Goal: Information Seeking & Learning: Learn about a topic

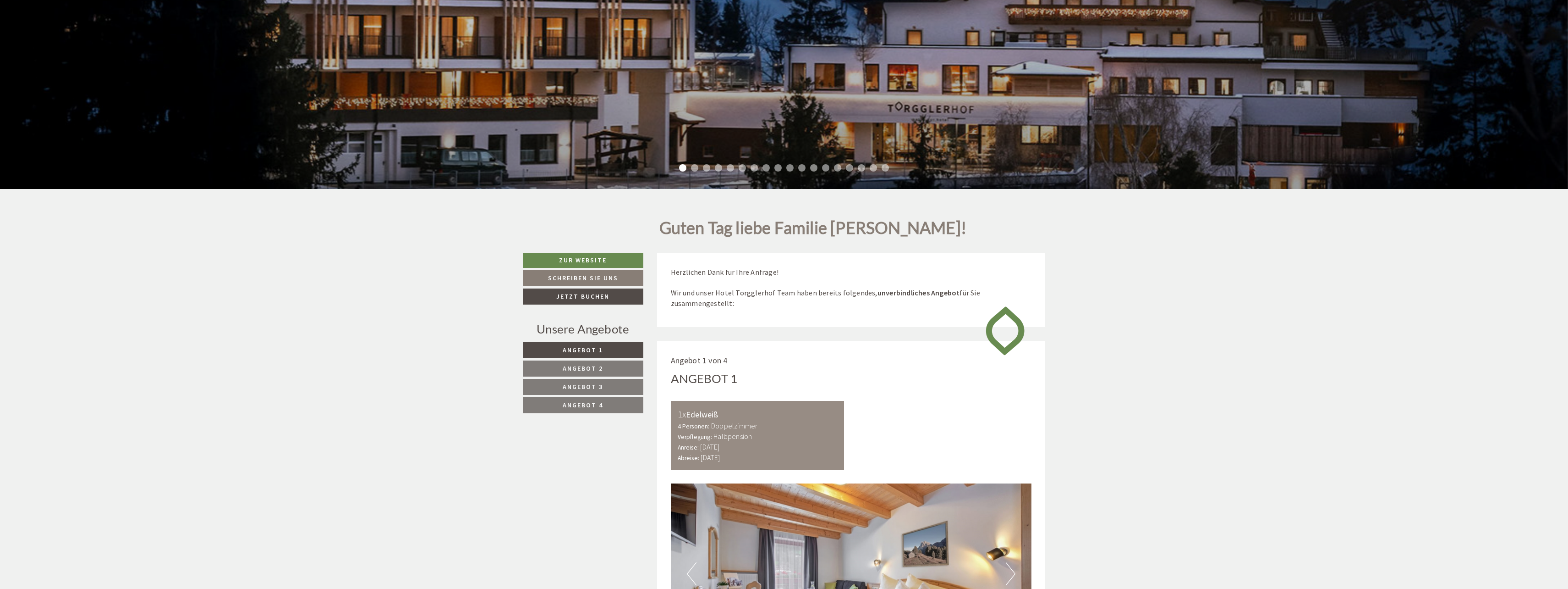
scroll to position [642, 0]
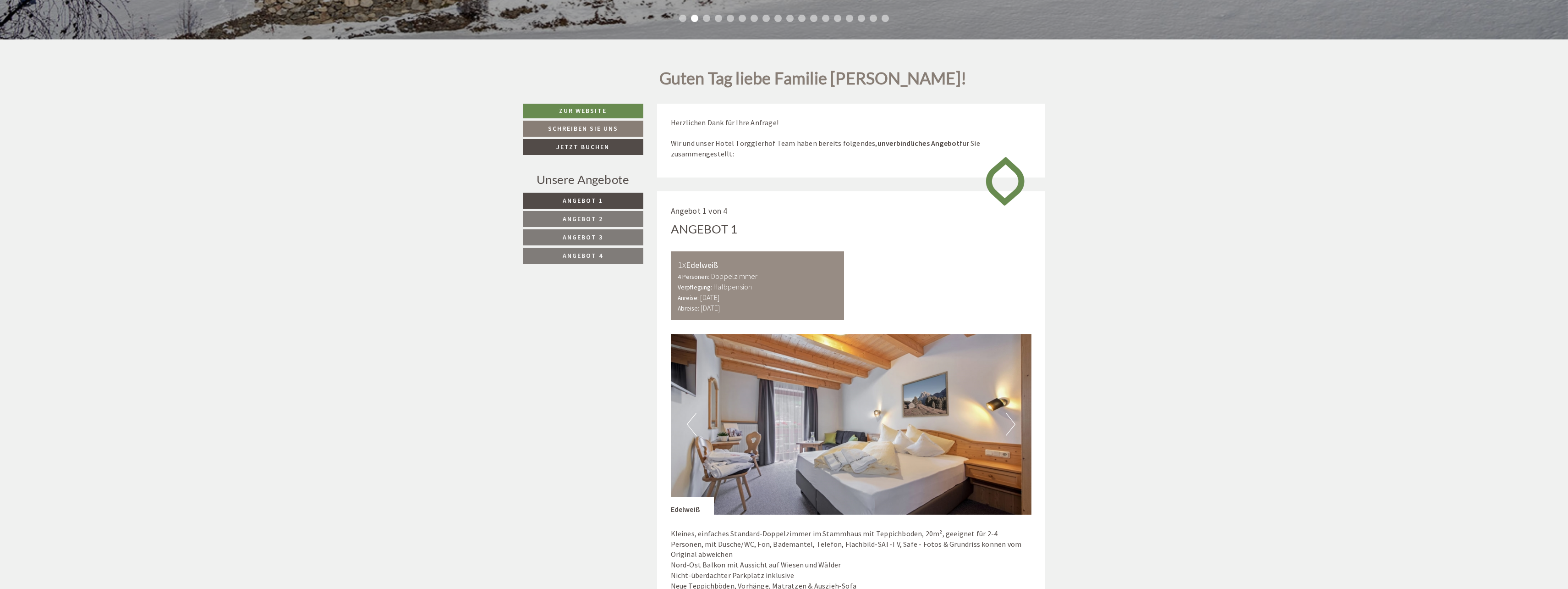
click at [1013, 426] on button "Next" at bounding box center [1010, 424] width 10 height 23
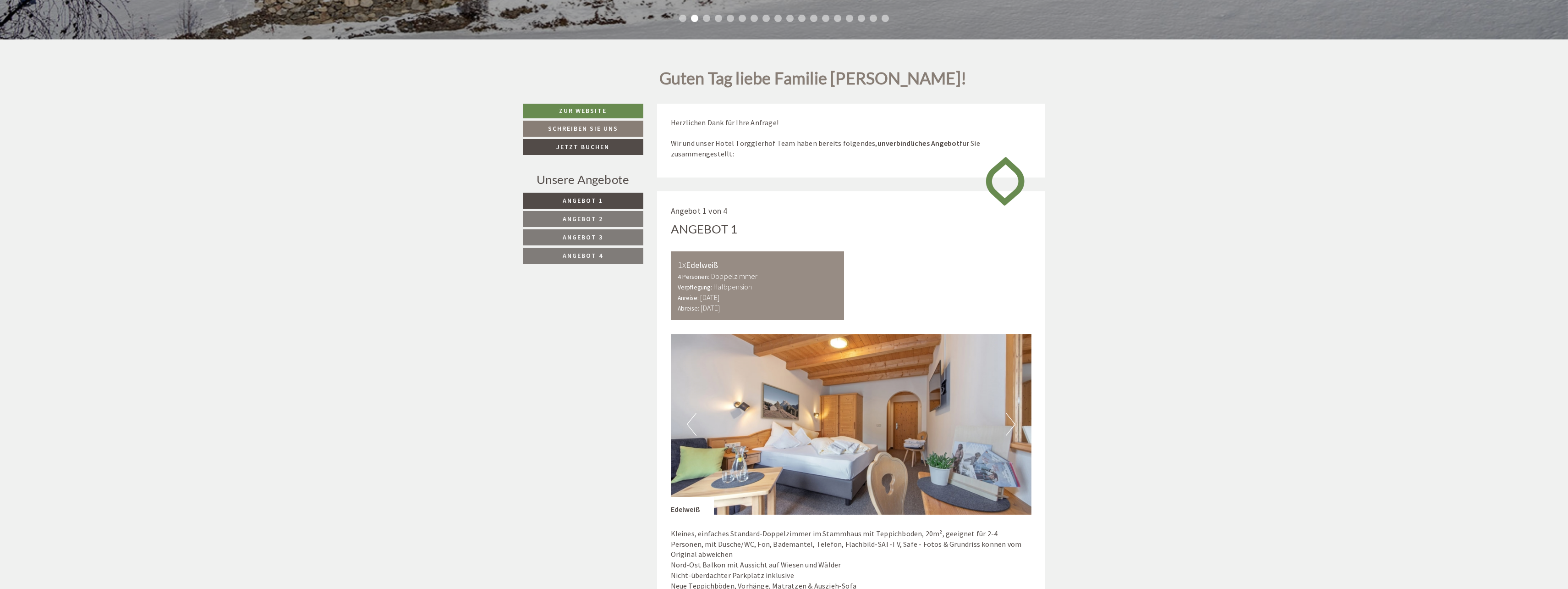
click at [1011, 426] on button "Next" at bounding box center [1010, 424] width 10 height 23
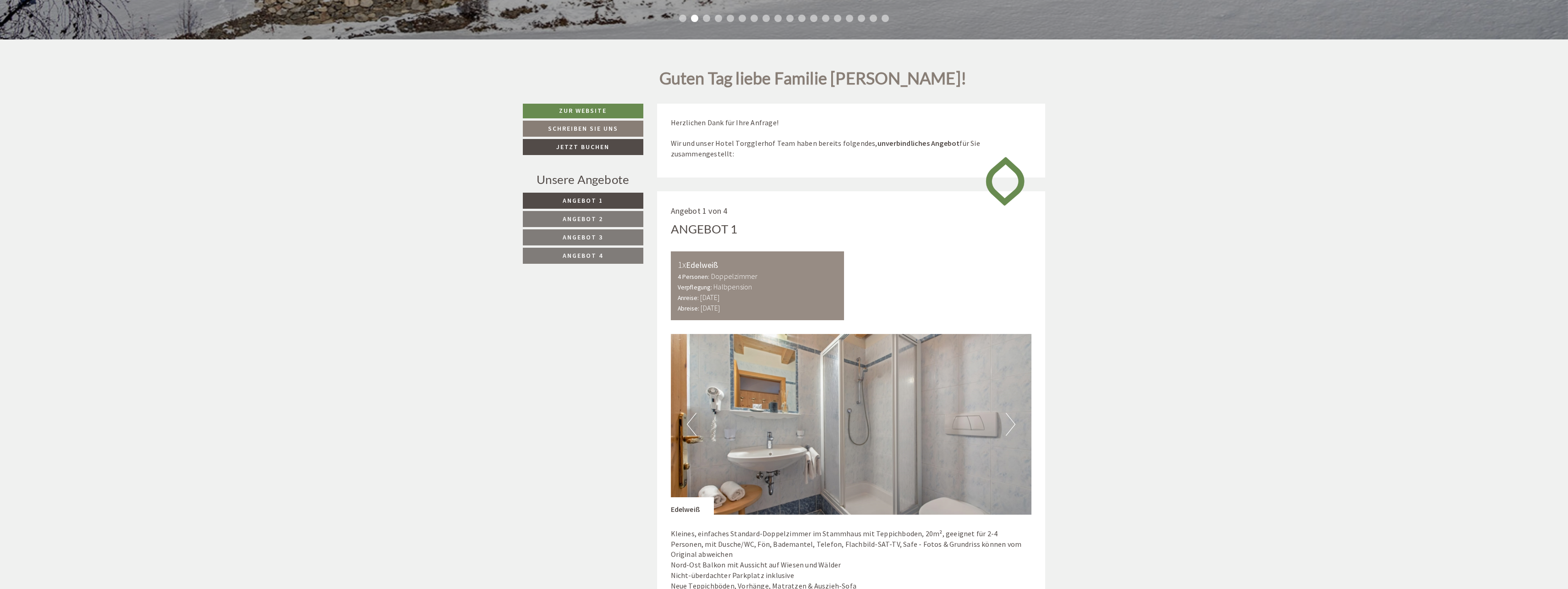
click at [1011, 426] on button "Next" at bounding box center [1010, 424] width 10 height 23
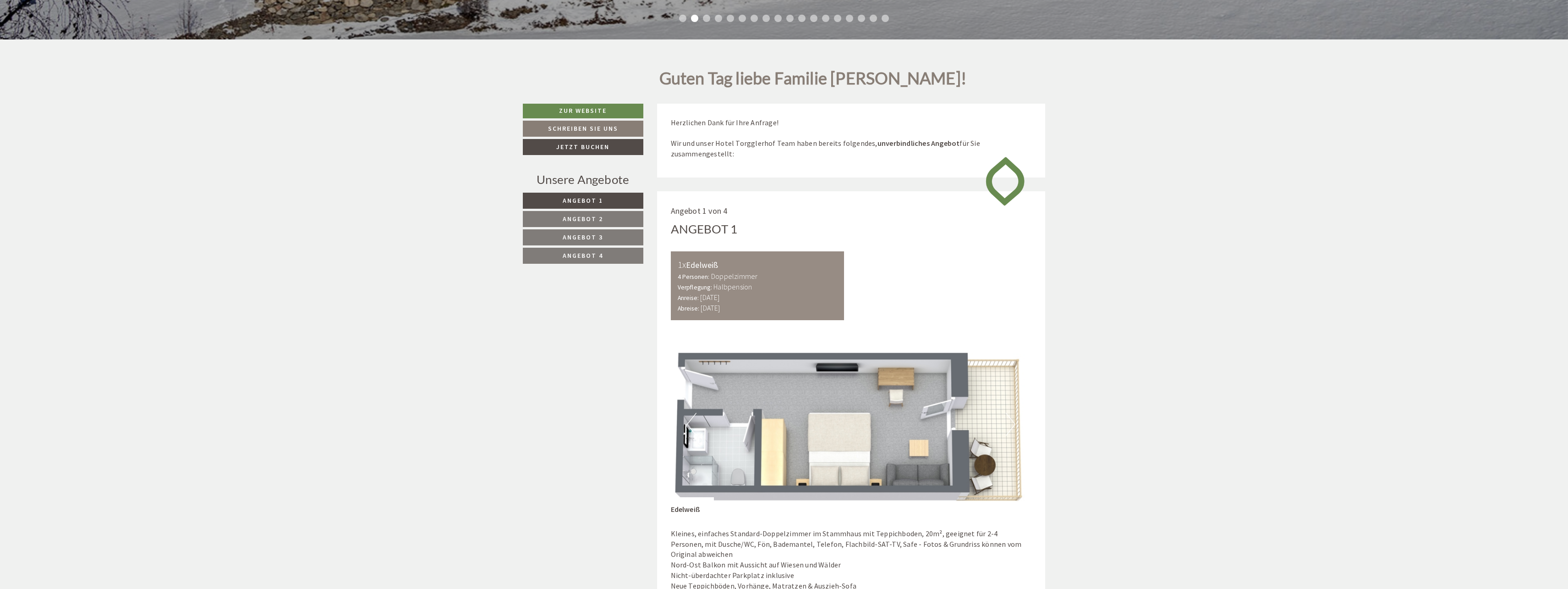
click at [1011, 426] on button "Next" at bounding box center [1010, 424] width 10 height 23
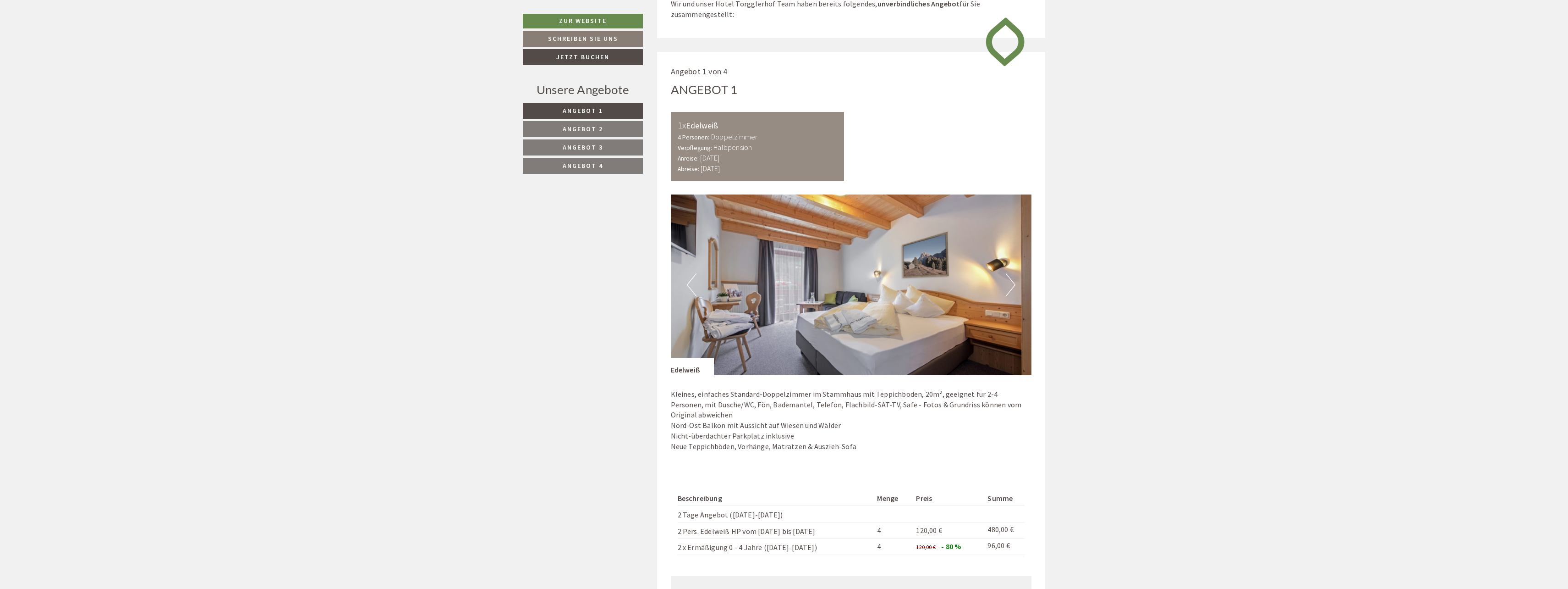
scroll to position [780, 0]
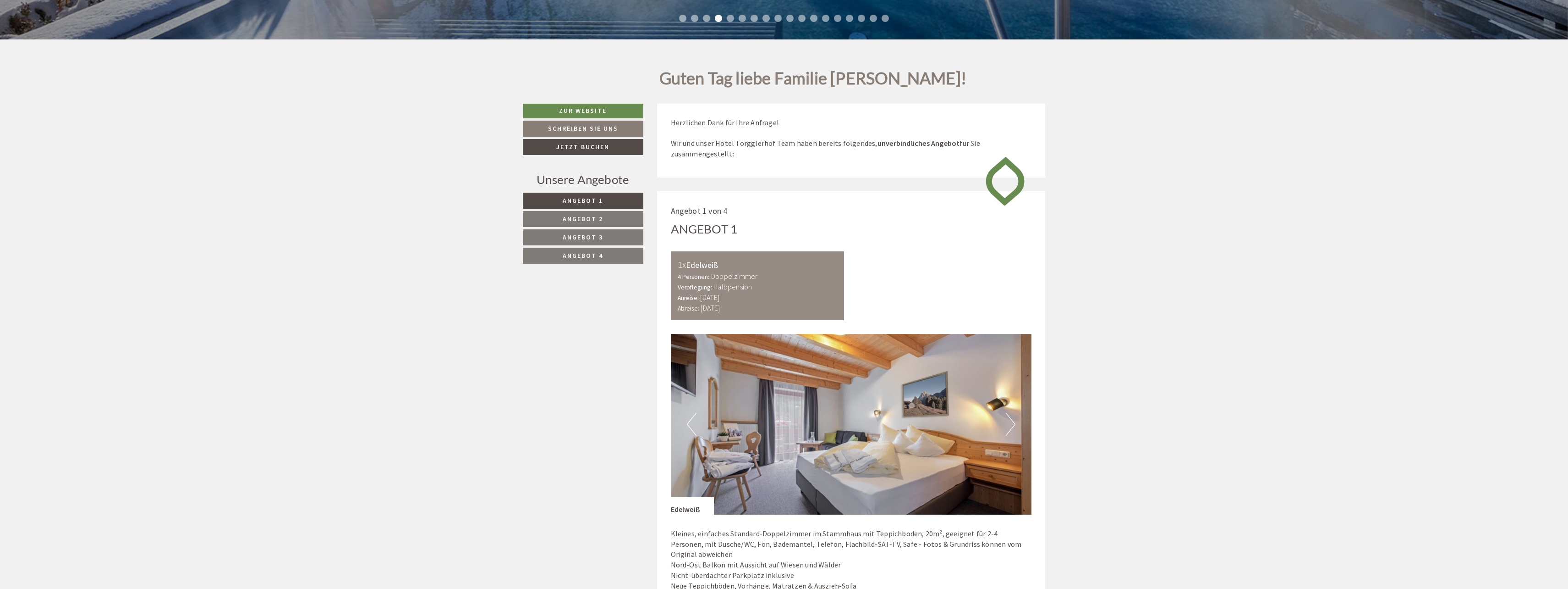
click at [604, 220] on link "Angebot 2" at bounding box center [583, 219] width 121 height 16
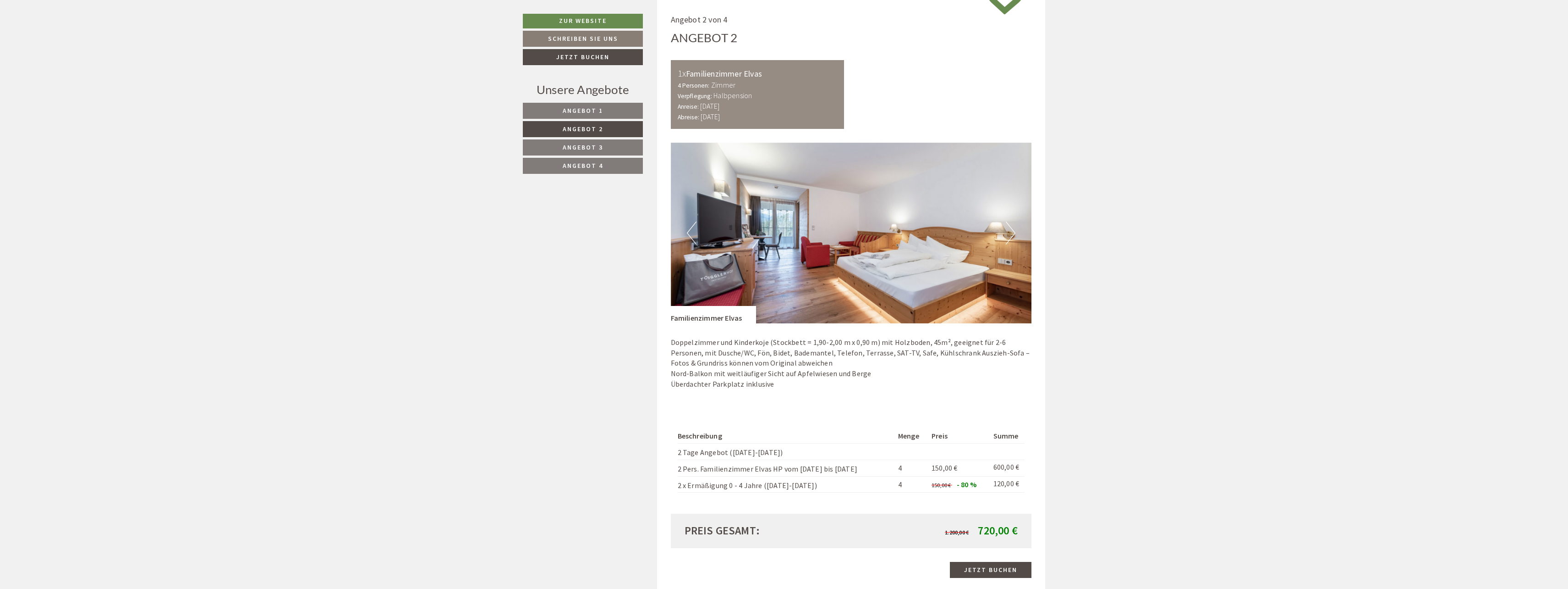
click at [1015, 228] on button "Next" at bounding box center [1010, 233] width 10 height 23
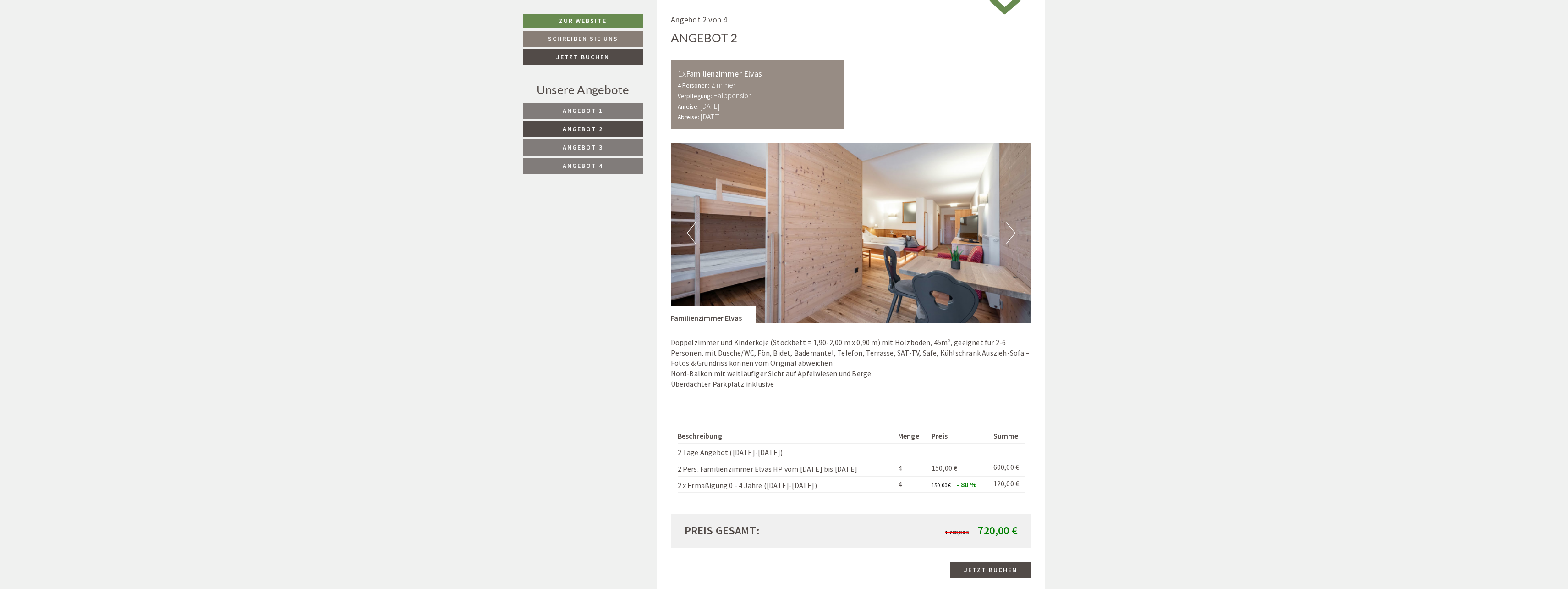
click at [1013, 228] on button "Next" at bounding box center [1010, 233] width 10 height 23
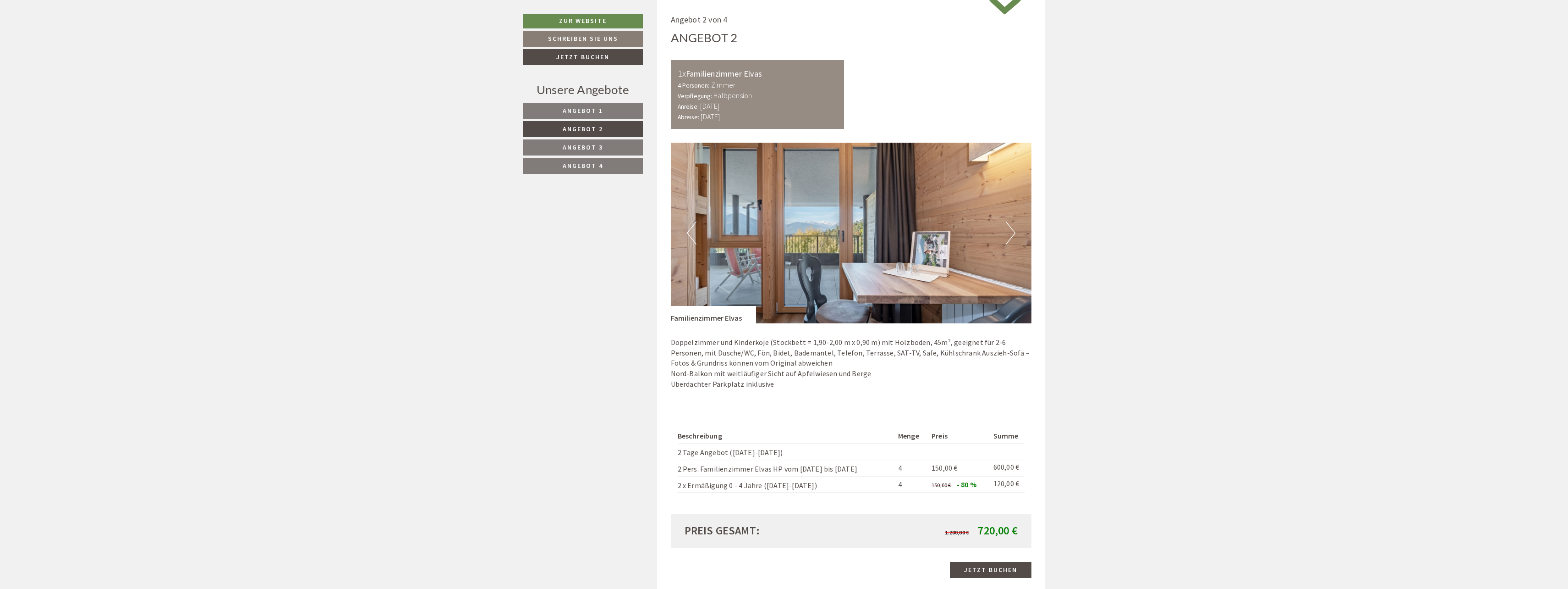
click at [1013, 228] on button "Next" at bounding box center [1010, 233] width 10 height 23
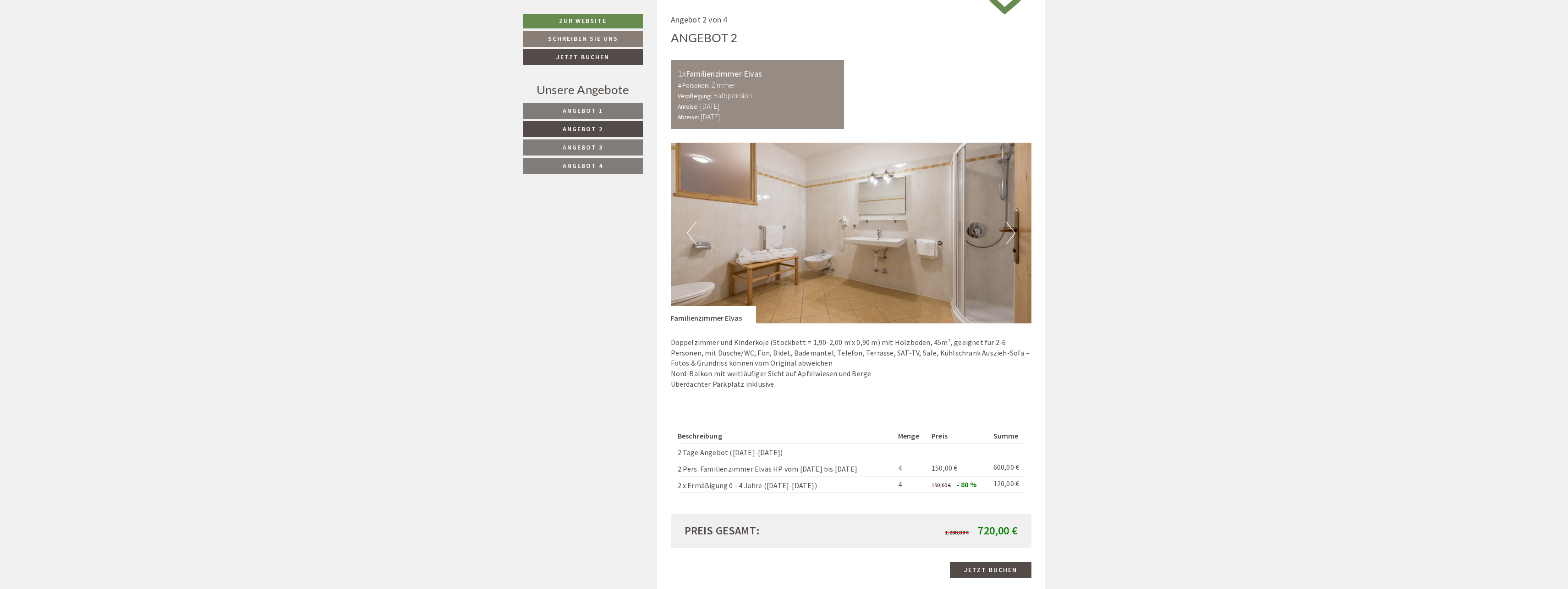
click at [1013, 228] on button "Next" at bounding box center [1010, 233] width 10 height 23
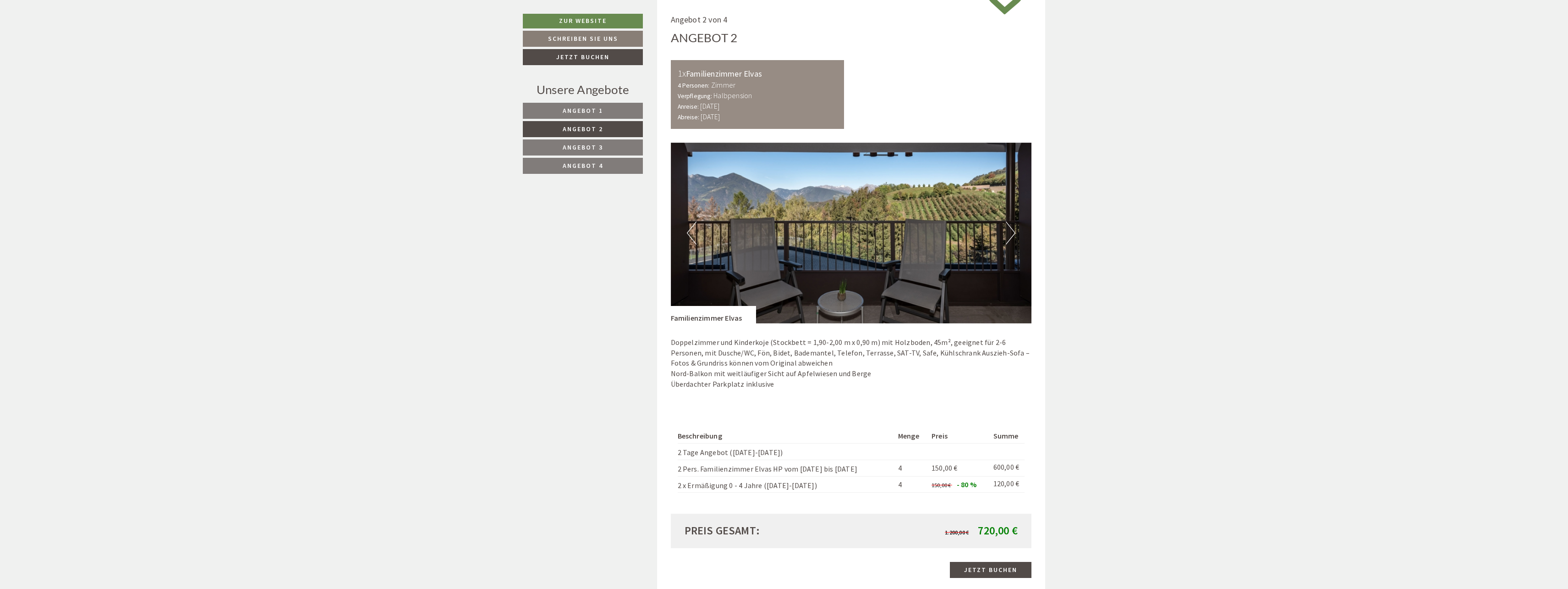
click at [1013, 228] on button "Next" at bounding box center [1010, 233] width 10 height 23
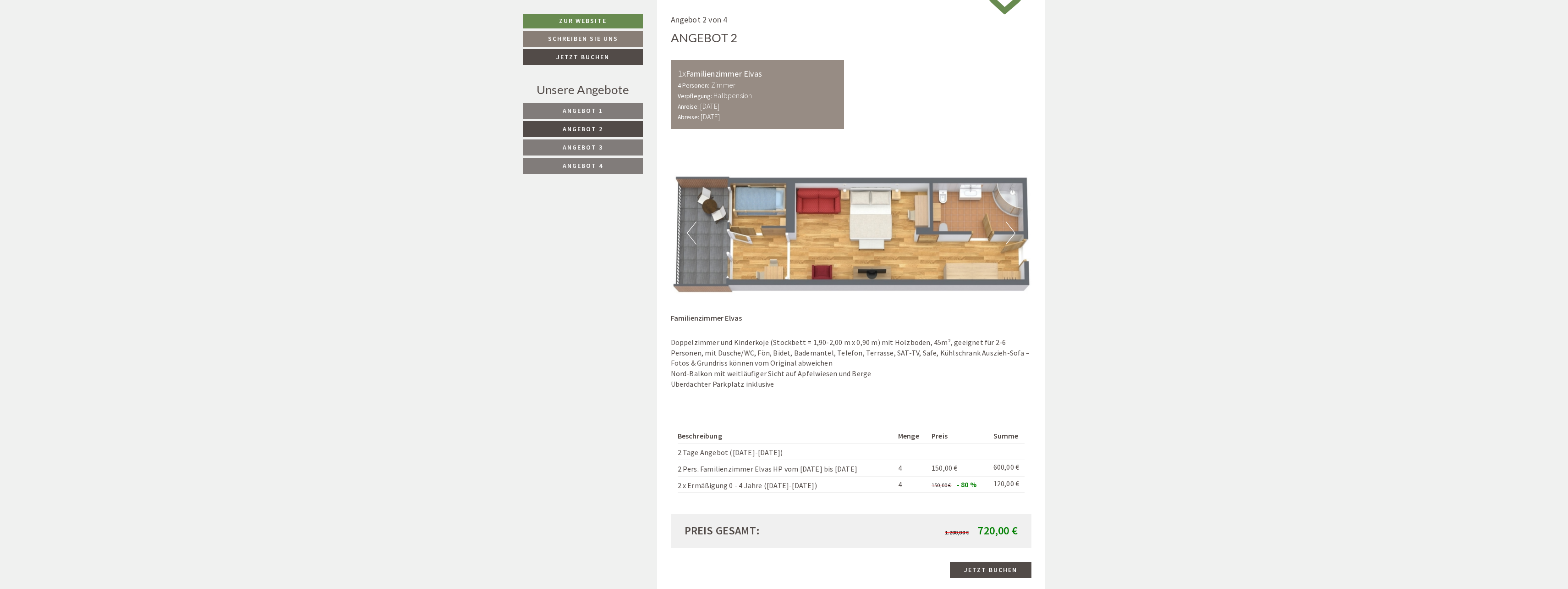
click at [1013, 228] on button "Next" at bounding box center [1010, 233] width 10 height 23
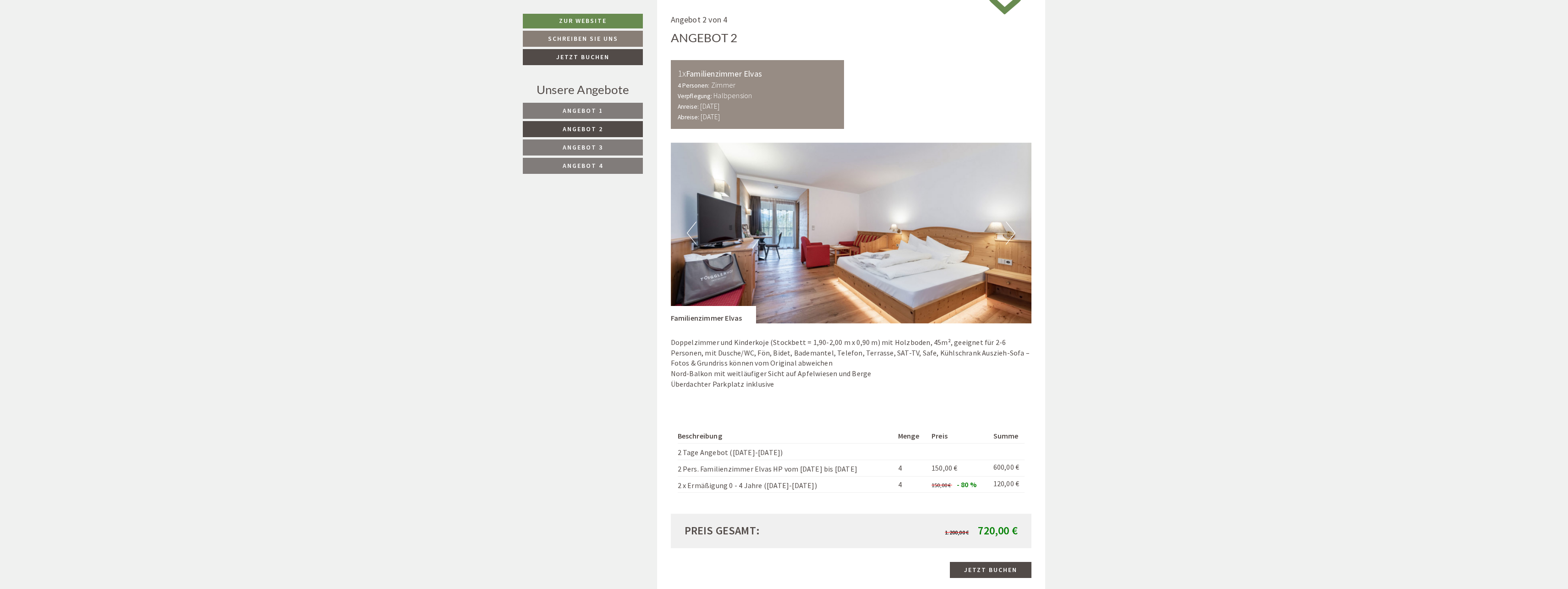
click at [1013, 228] on button "Next" at bounding box center [1010, 233] width 10 height 23
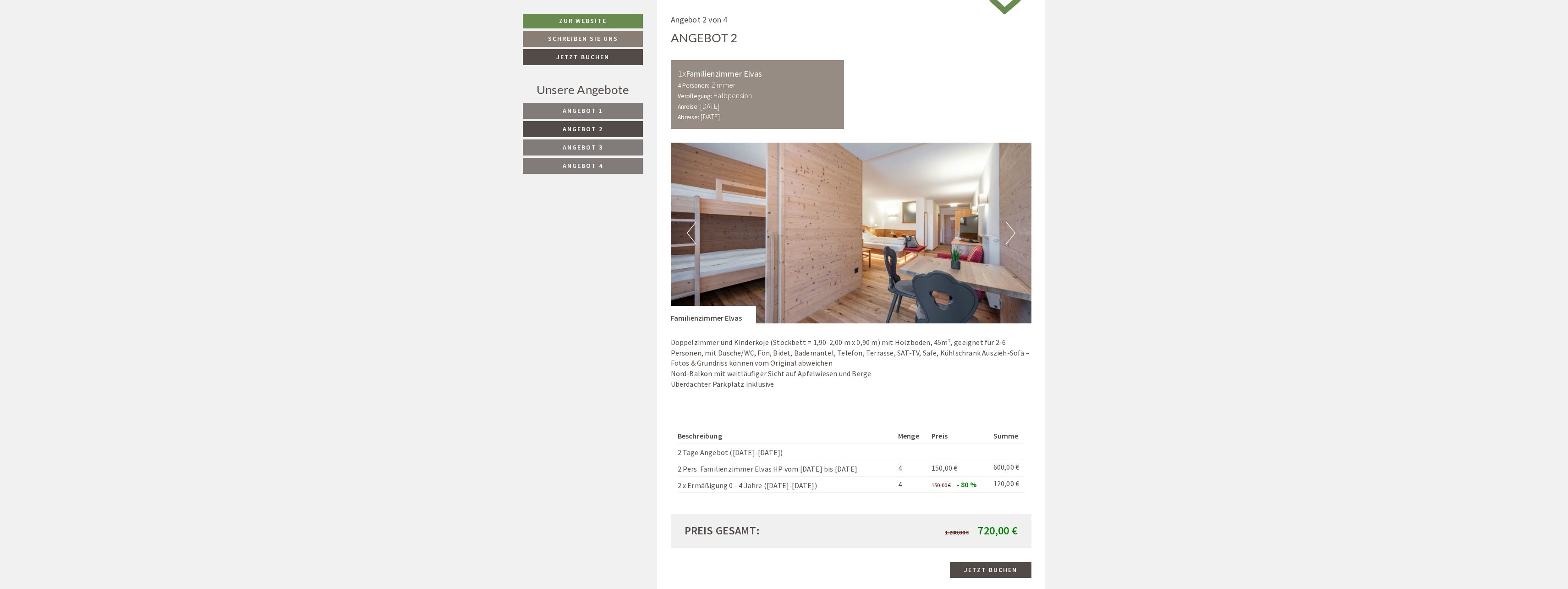
click at [571, 144] on span "Angebot 3" at bounding box center [583, 147] width 40 height 9
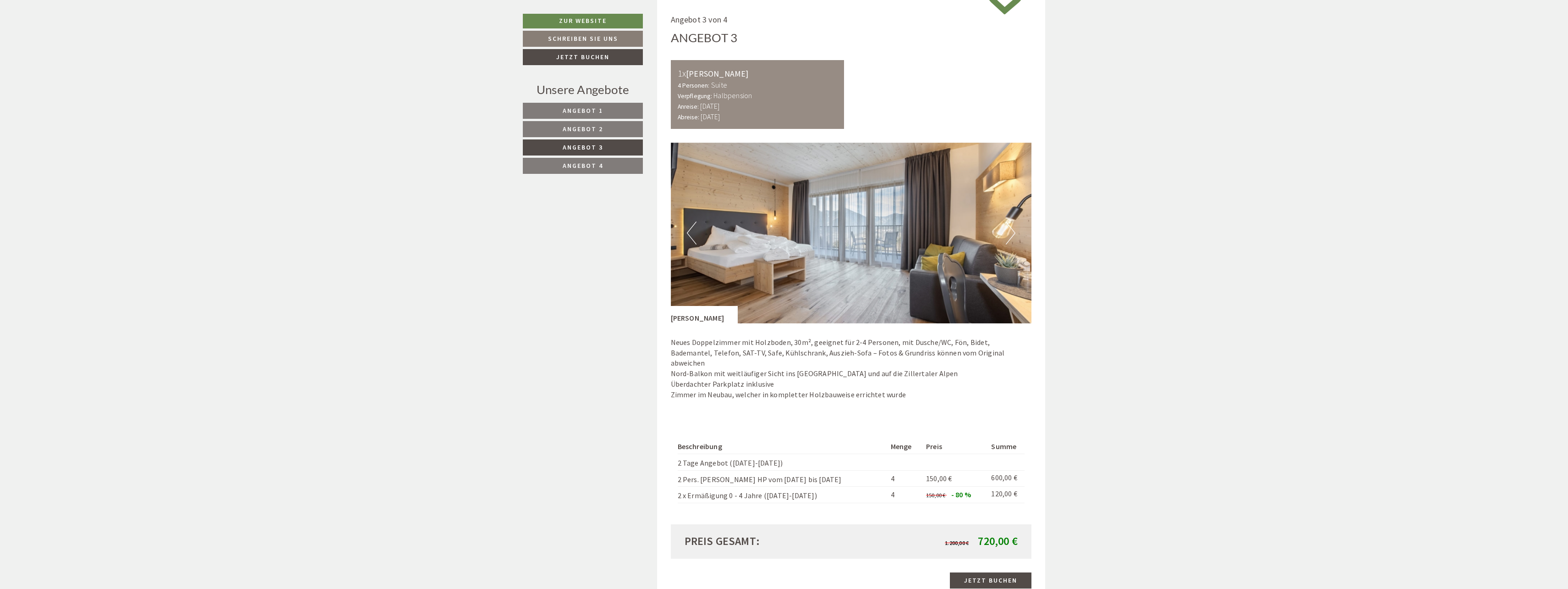
click at [1013, 230] on button "Next" at bounding box center [1010, 233] width 10 height 23
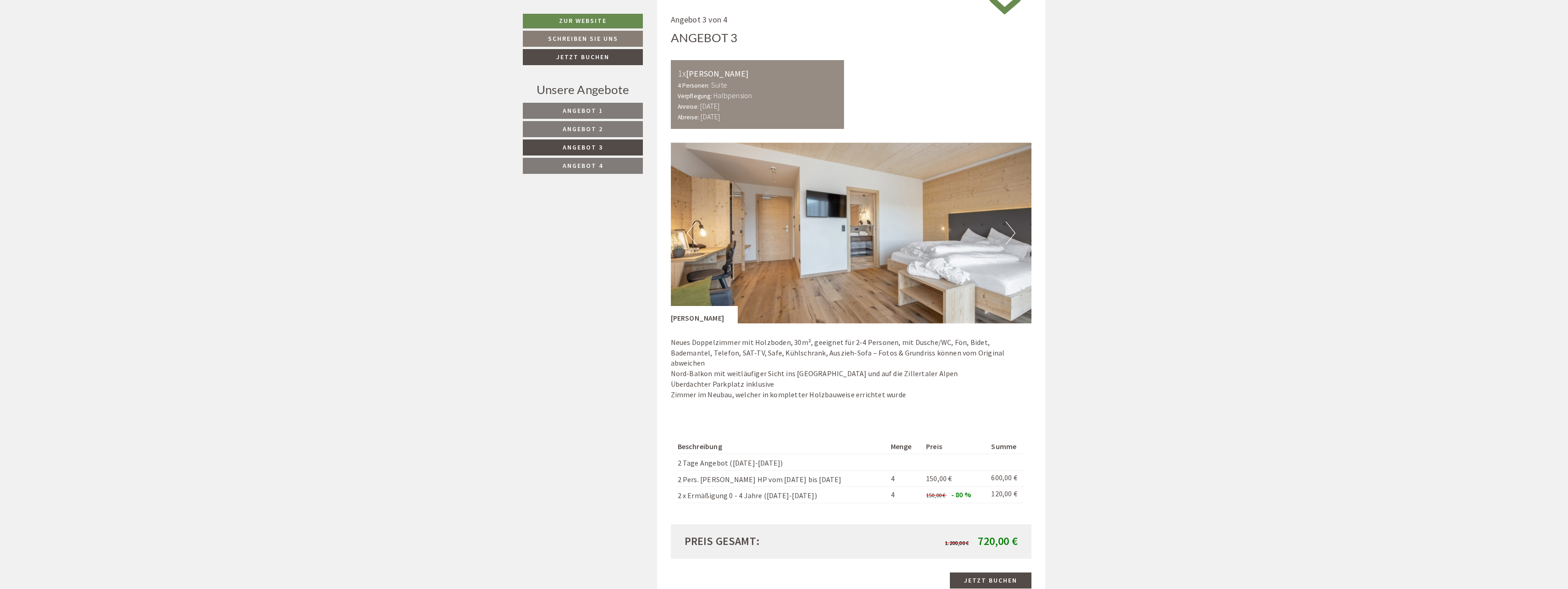
click at [1013, 230] on button "Next" at bounding box center [1010, 233] width 10 height 23
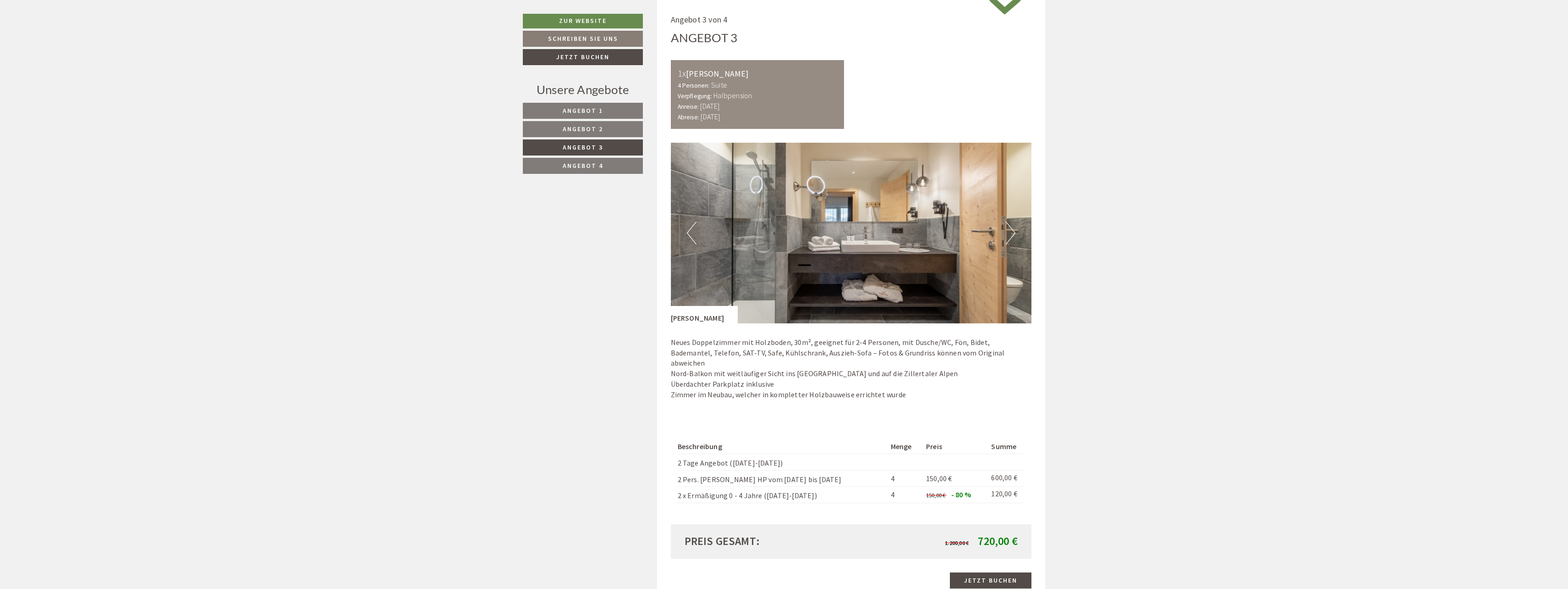
click at [1013, 230] on button "Next" at bounding box center [1010, 233] width 10 height 23
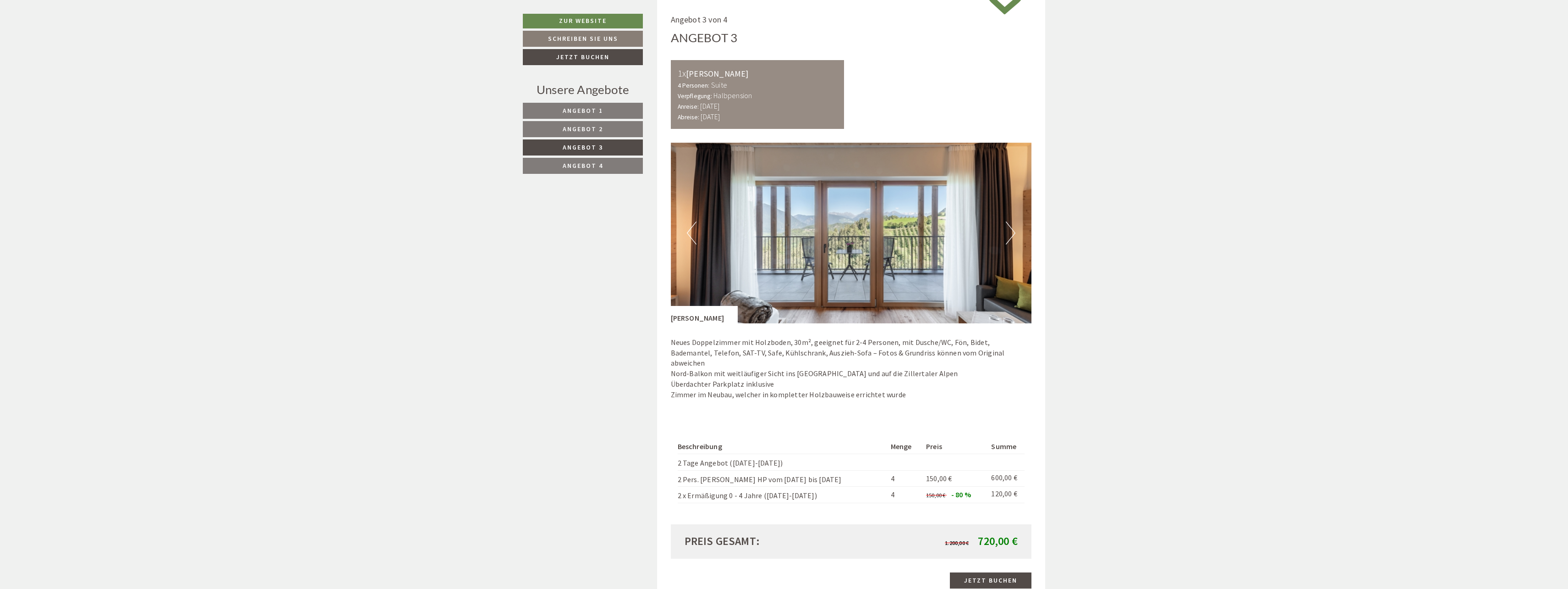
click at [1013, 230] on button "Next" at bounding box center [1010, 233] width 10 height 23
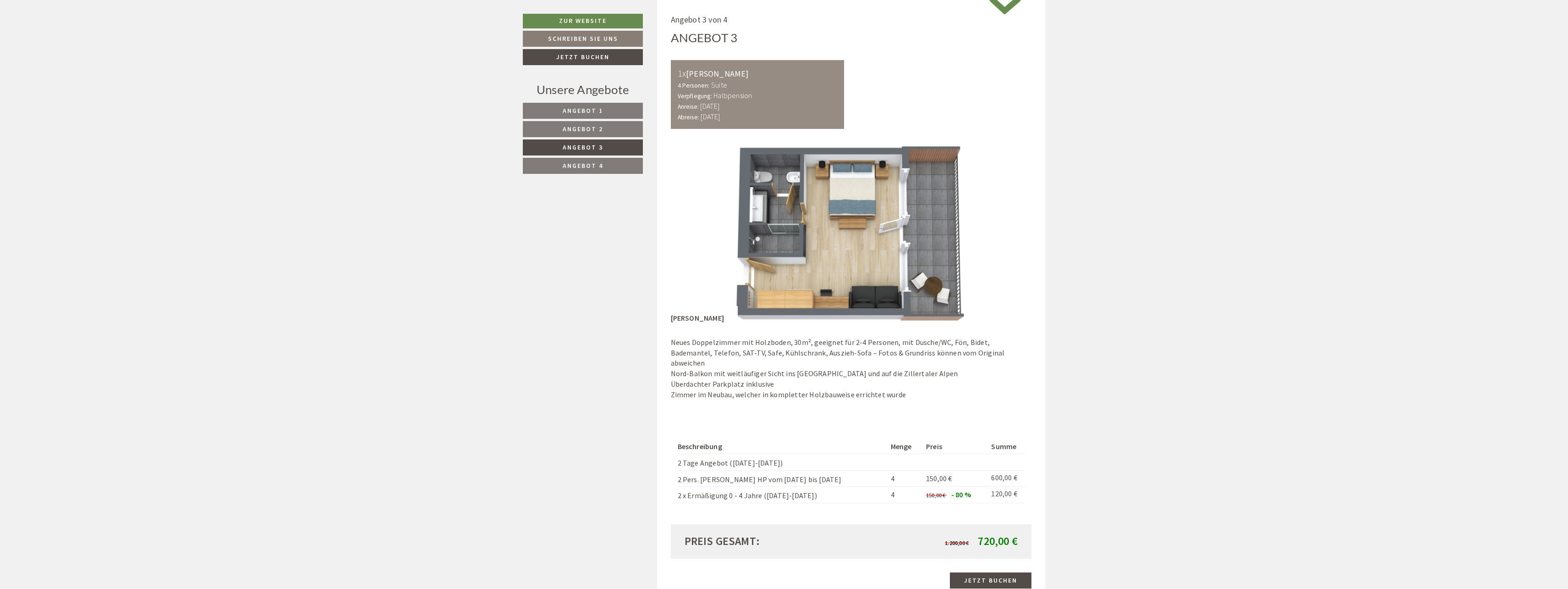
click at [1013, 230] on button "Next" at bounding box center [1010, 233] width 10 height 23
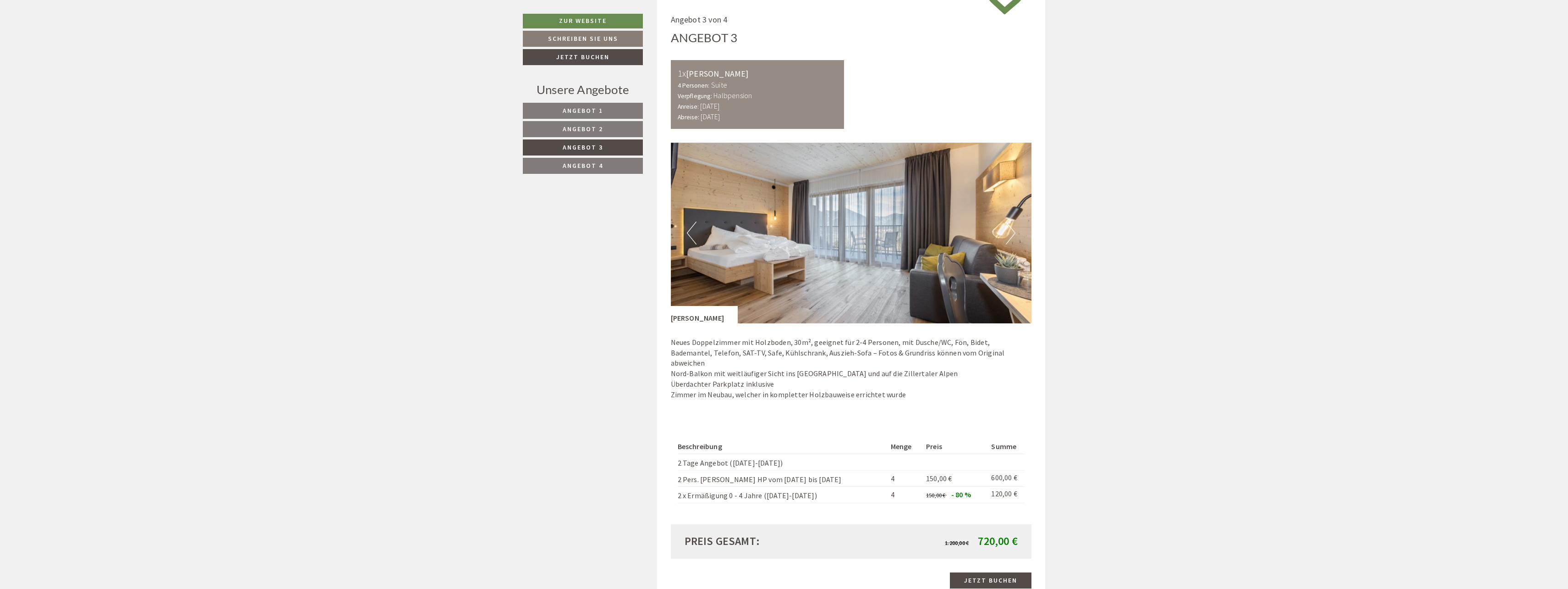
click at [586, 160] on link "Angebot 4" at bounding box center [583, 166] width 120 height 16
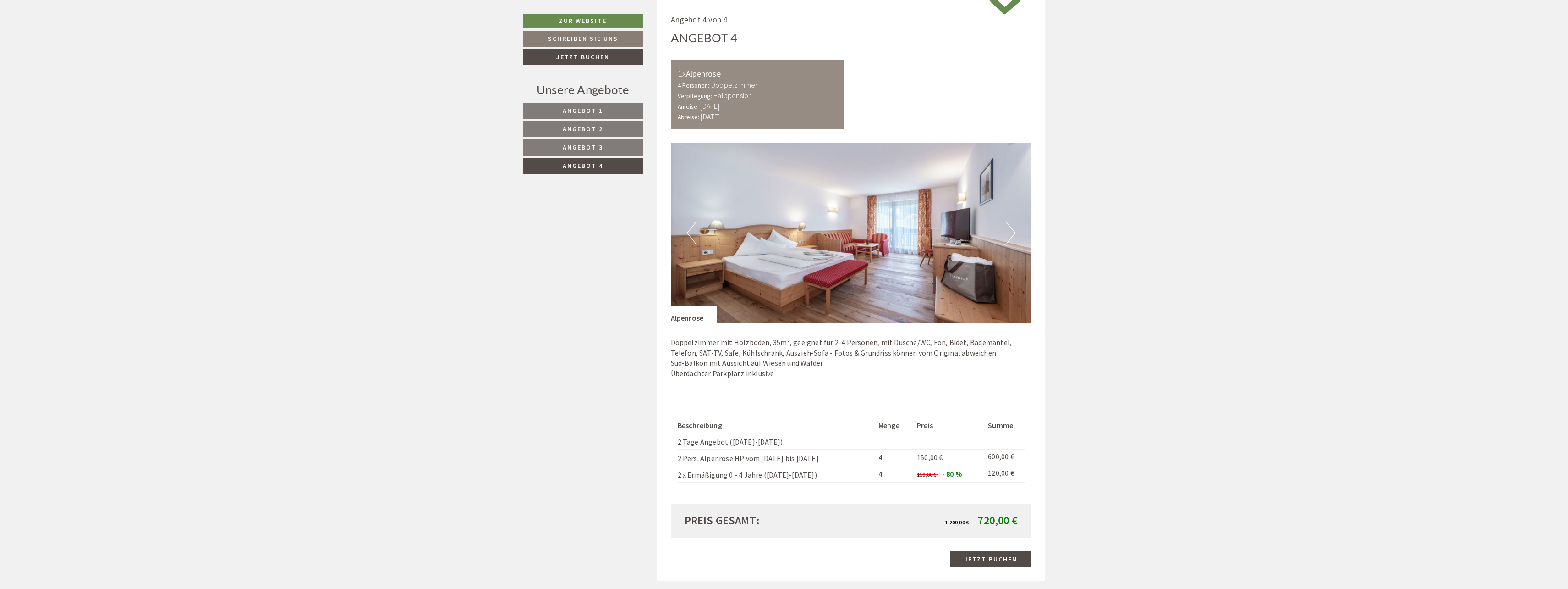
click at [1013, 231] on button "Next" at bounding box center [1010, 233] width 10 height 23
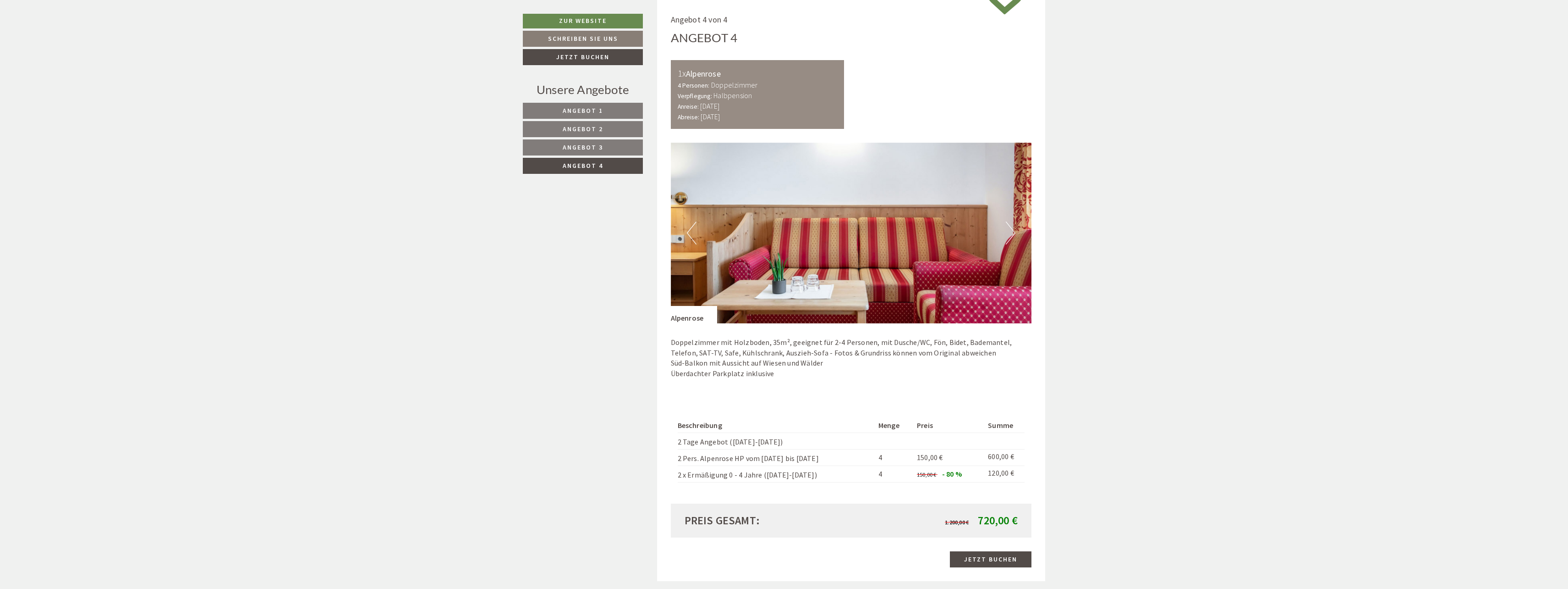
click at [1013, 231] on button "Next" at bounding box center [1010, 233] width 10 height 23
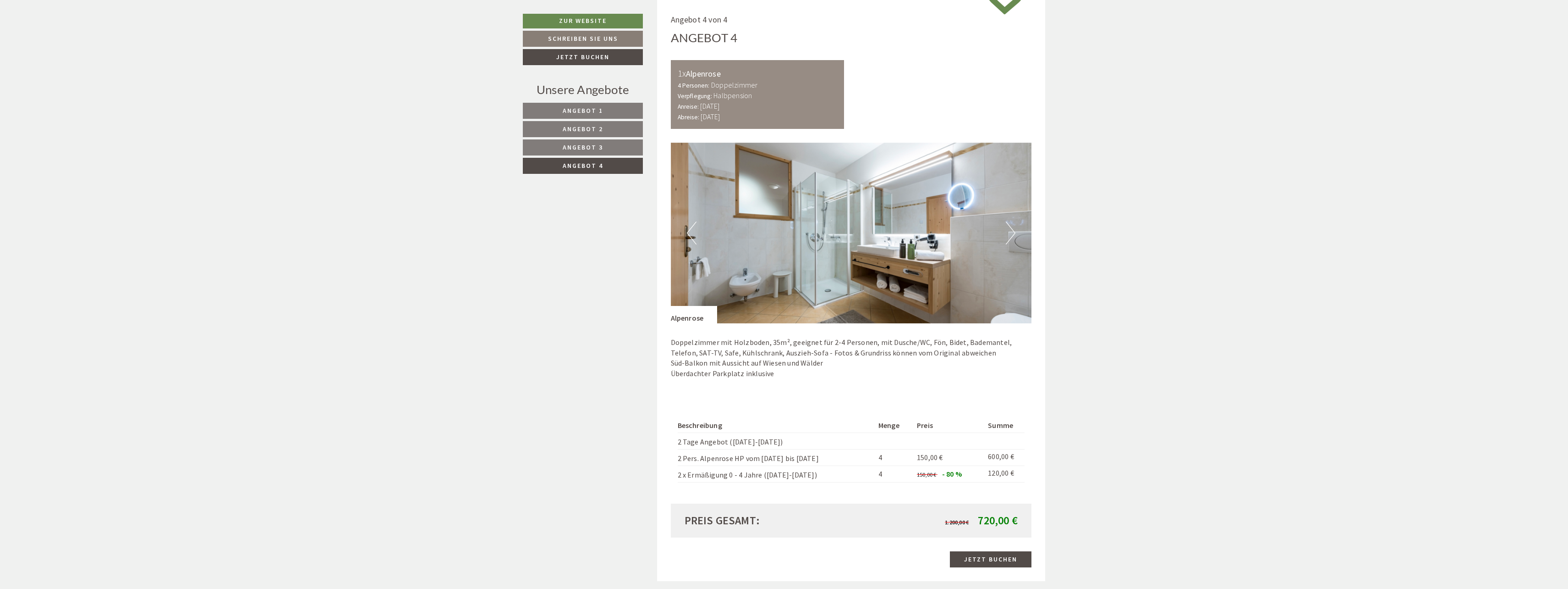
click at [1013, 231] on button "Next" at bounding box center [1010, 233] width 10 height 23
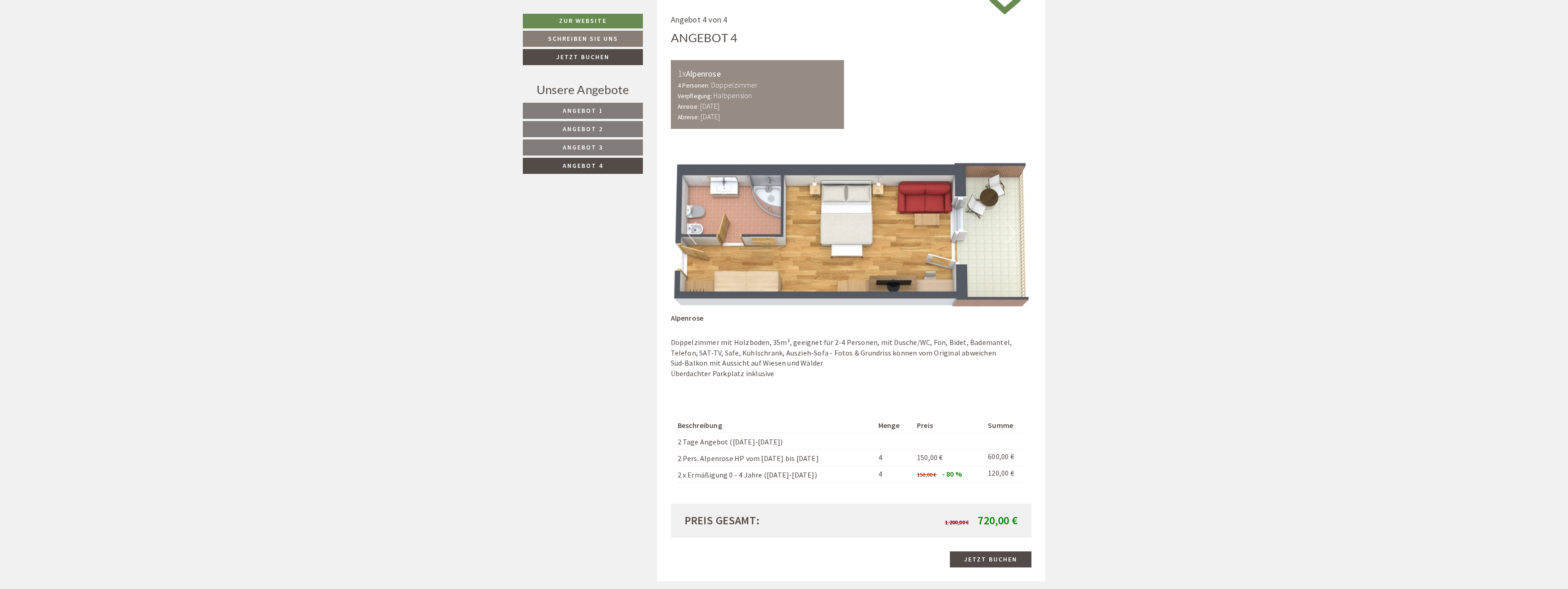
click at [1013, 231] on button "Next" at bounding box center [1010, 233] width 10 height 23
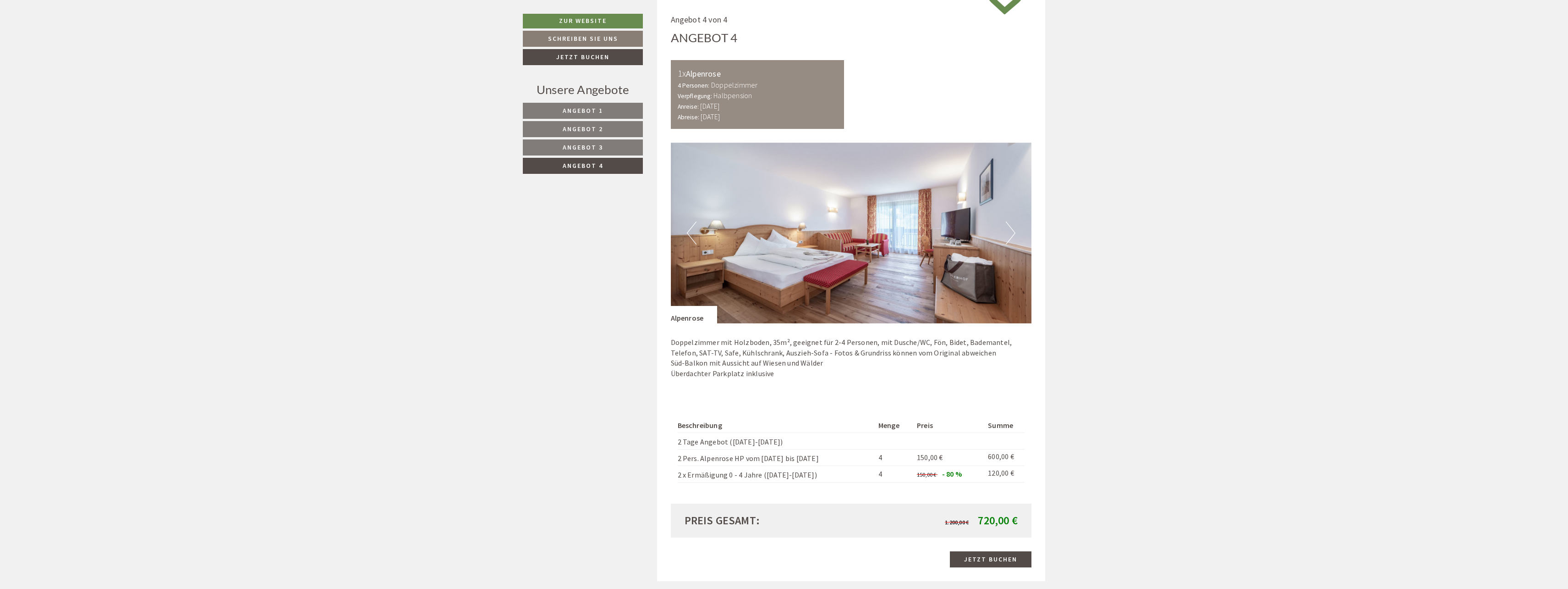
click at [1013, 231] on button "Next" at bounding box center [1010, 233] width 10 height 23
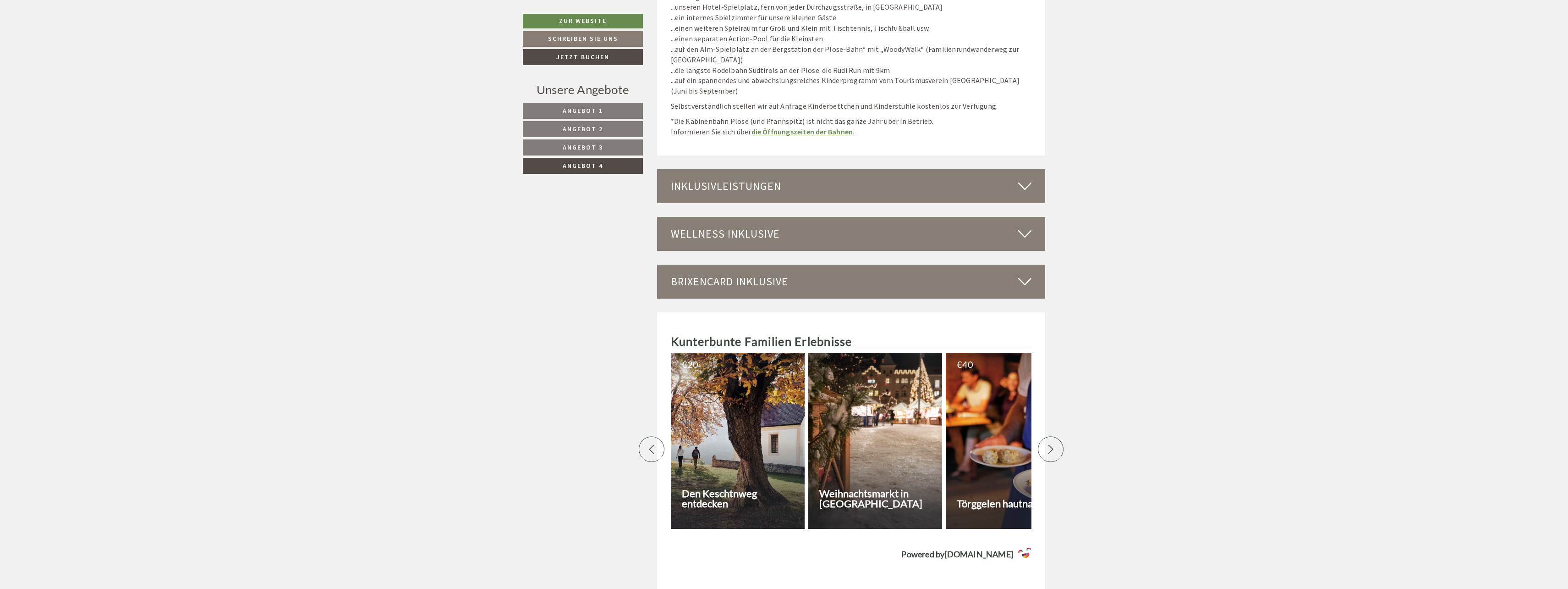
scroll to position [2163, 0]
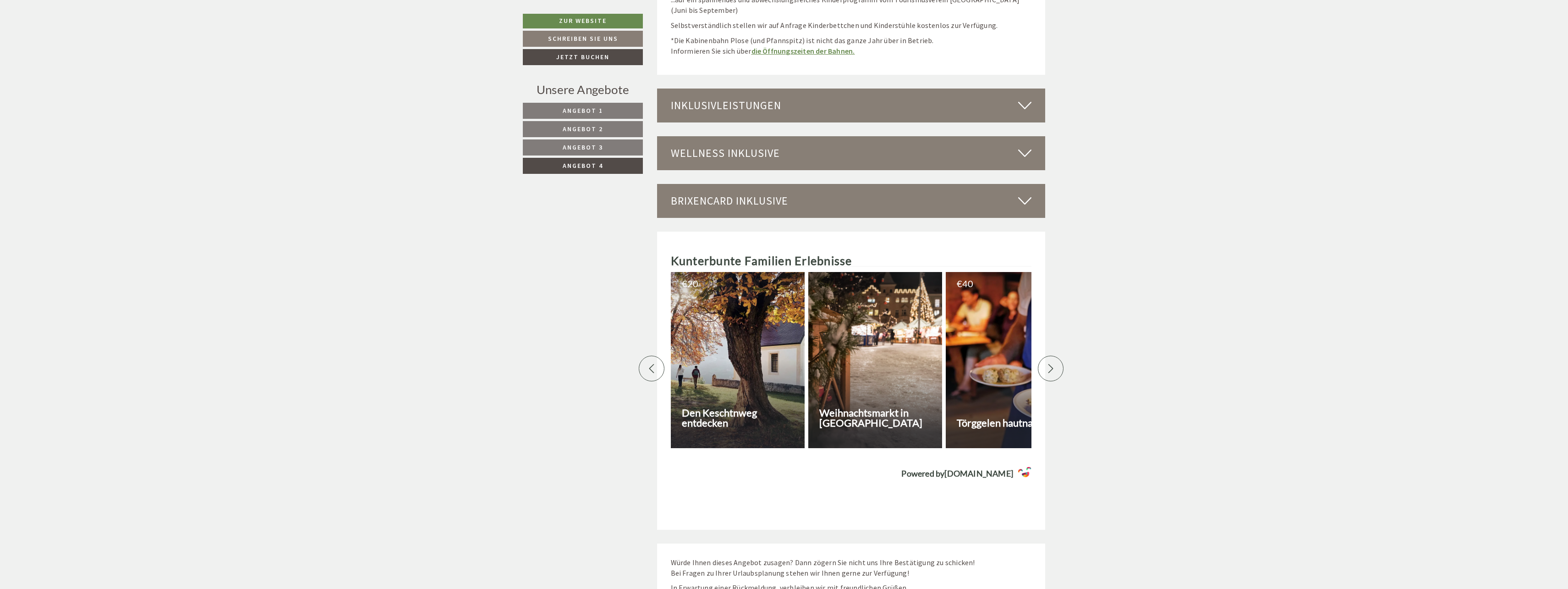
click at [1056, 362] on div at bounding box center [1051, 368] width 26 height 26
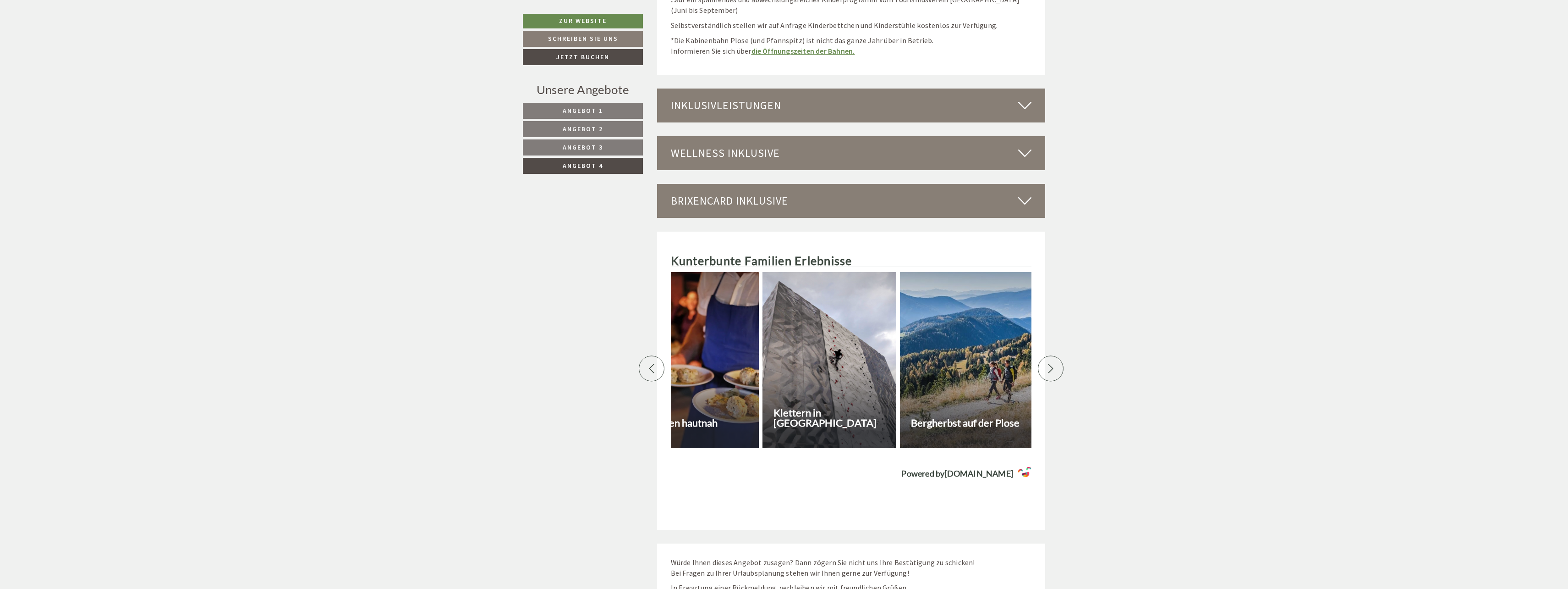
click at [1056, 362] on div at bounding box center [1051, 368] width 26 height 26
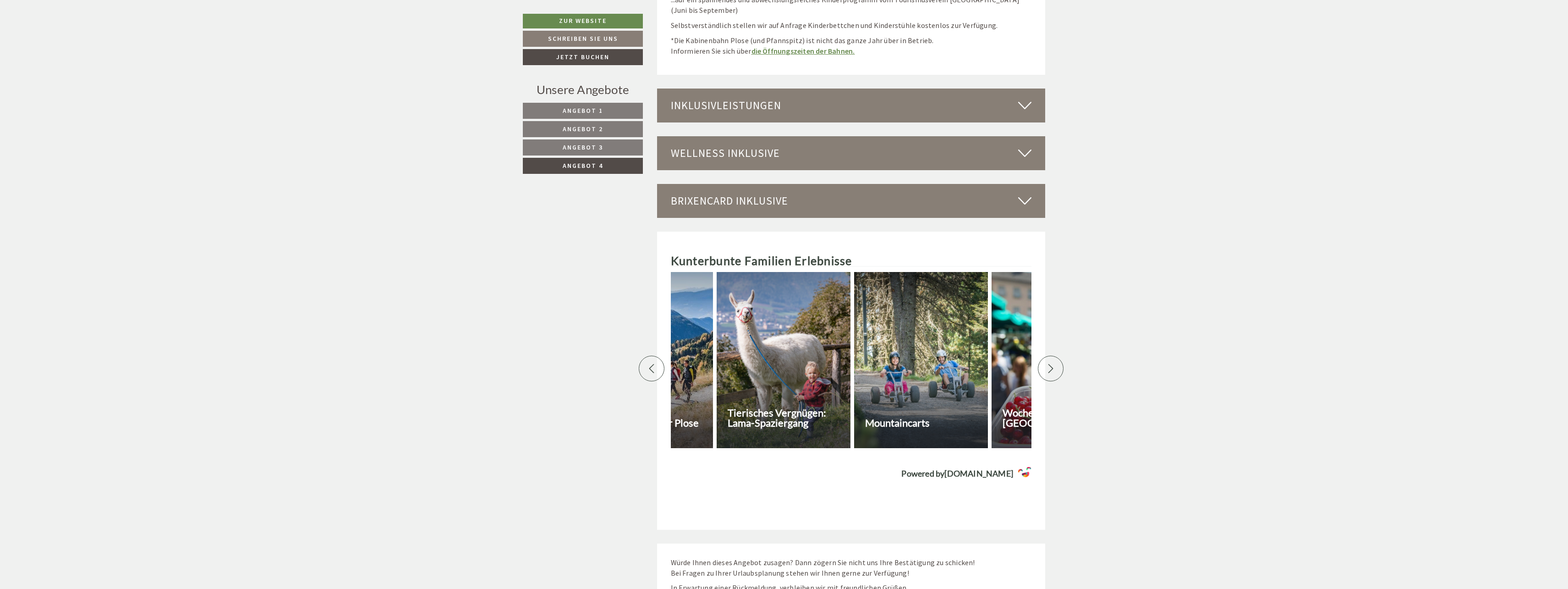
click at [1056, 362] on div at bounding box center [1051, 368] width 26 height 26
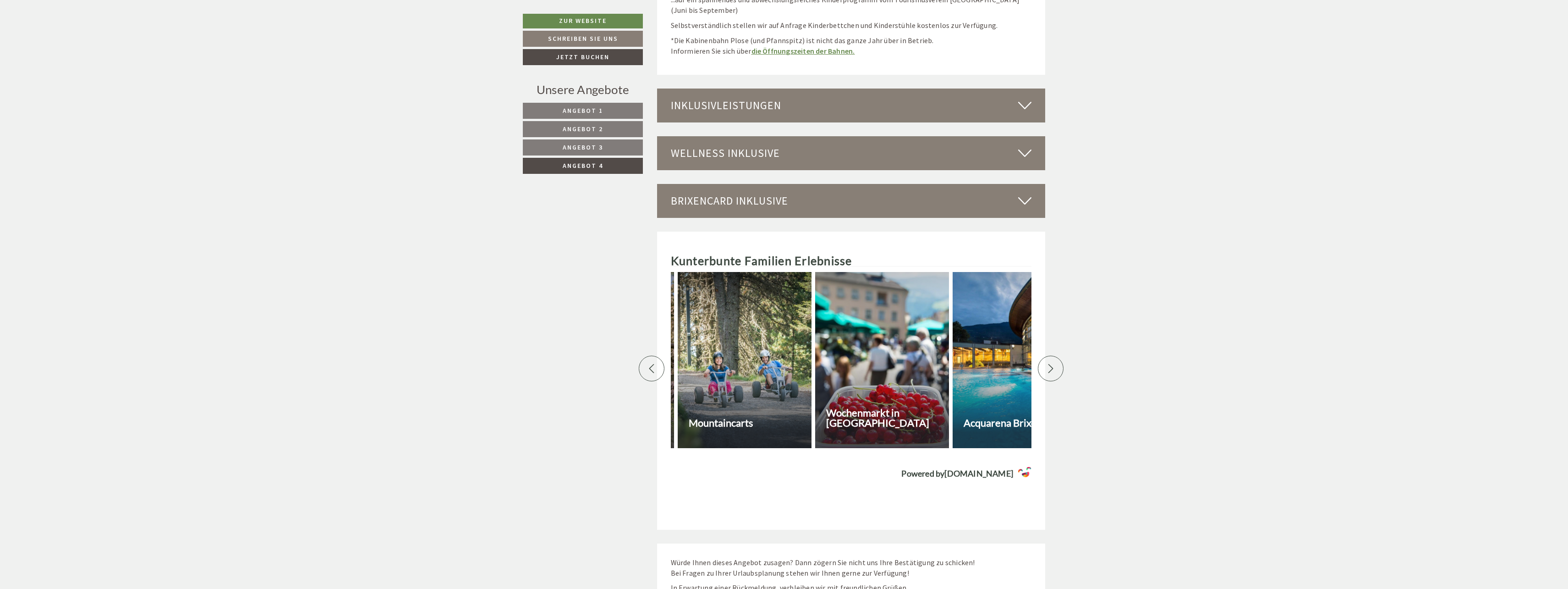
scroll to position [0, 962]
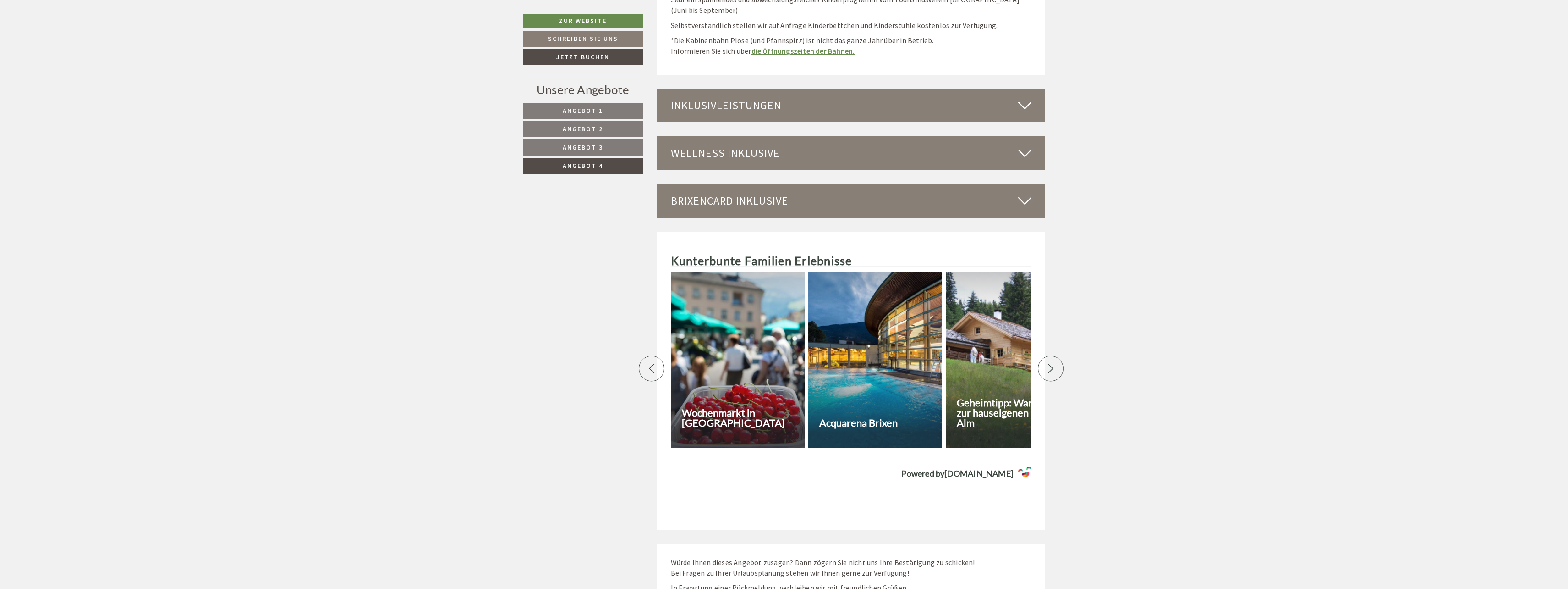
click at [654, 366] on icon at bounding box center [651, 368] width 9 height 9
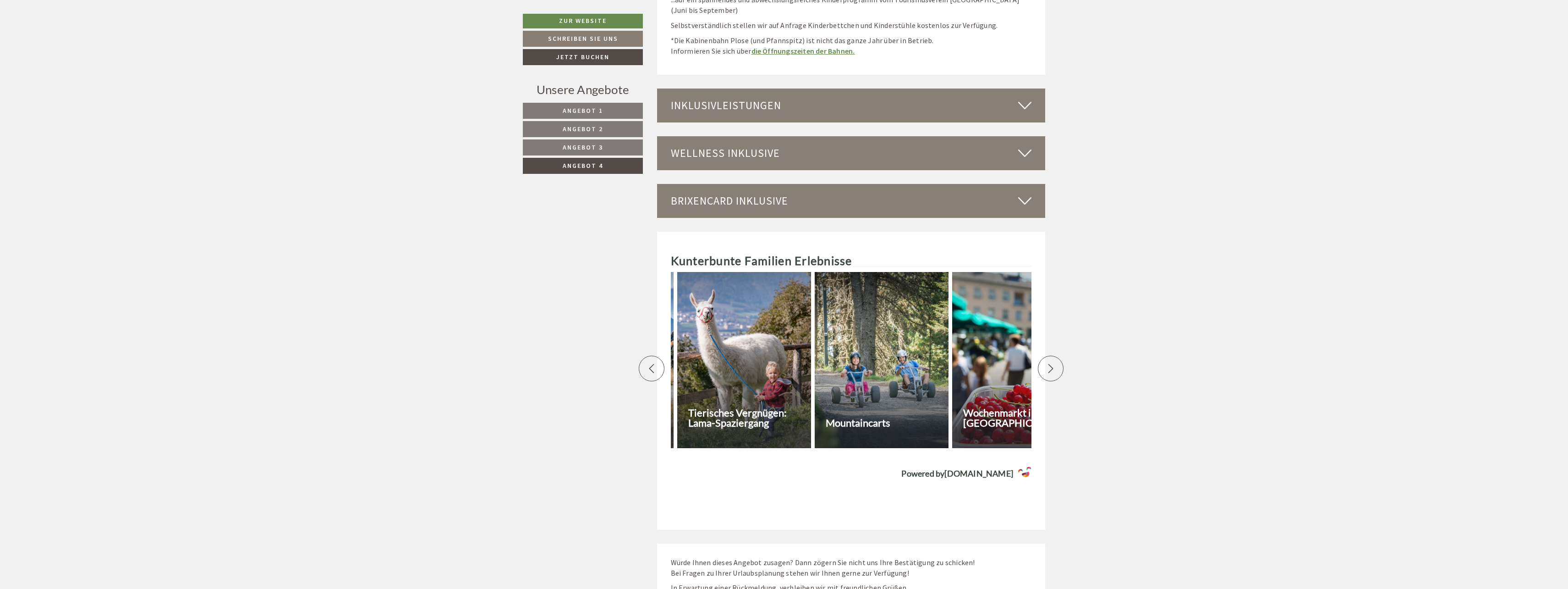
scroll to position [0, 642]
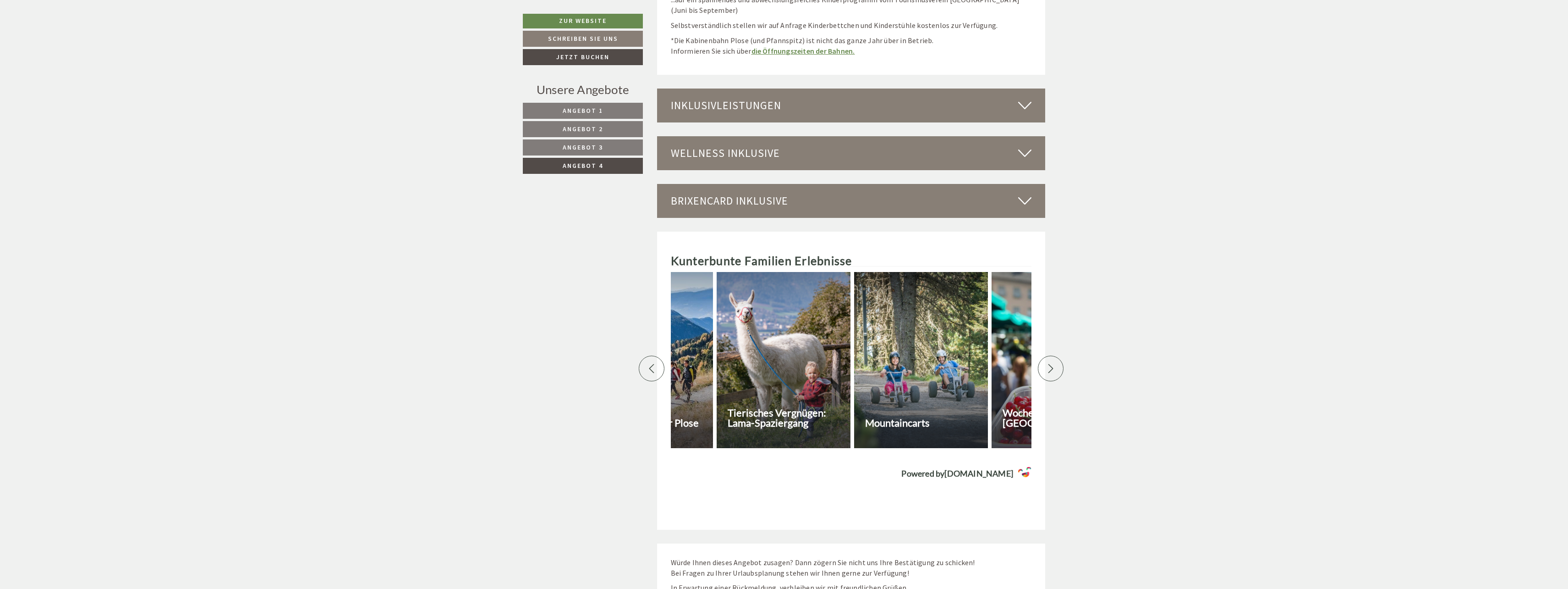
click at [773, 384] on div at bounding box center [783, 359] width 134 height 176
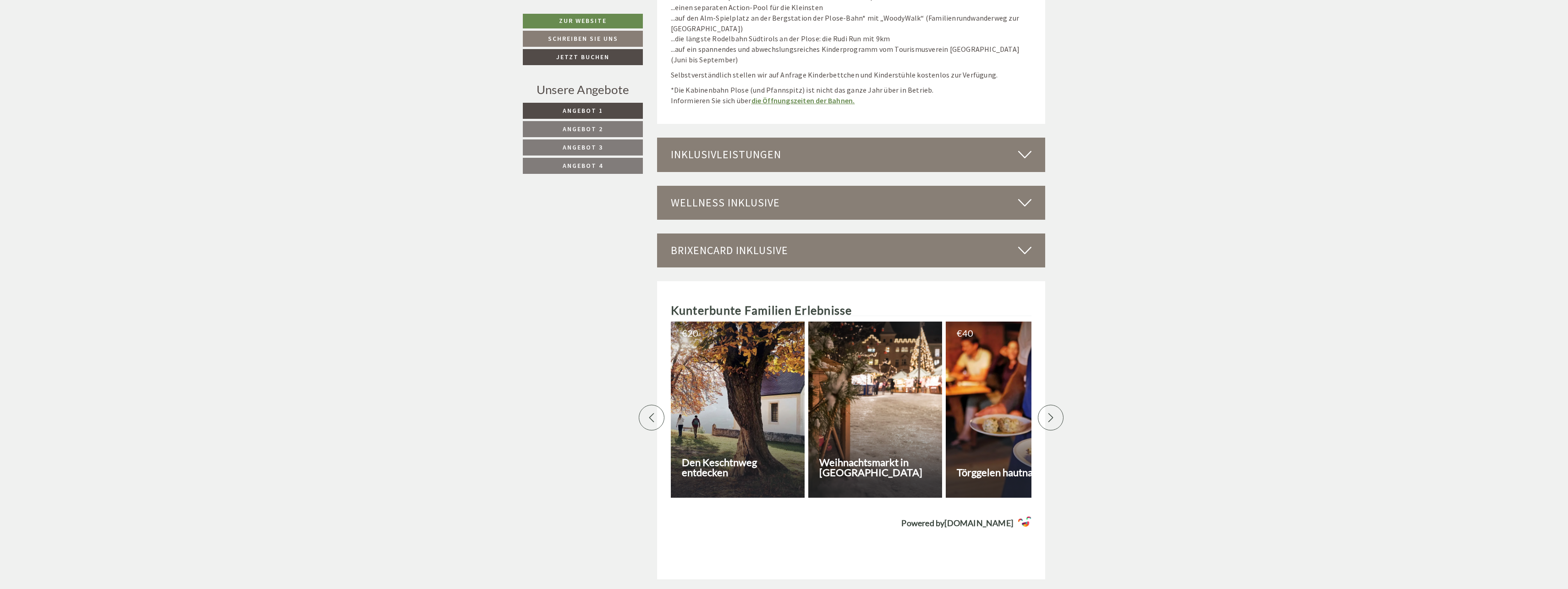
scroll to position [3401, 0]
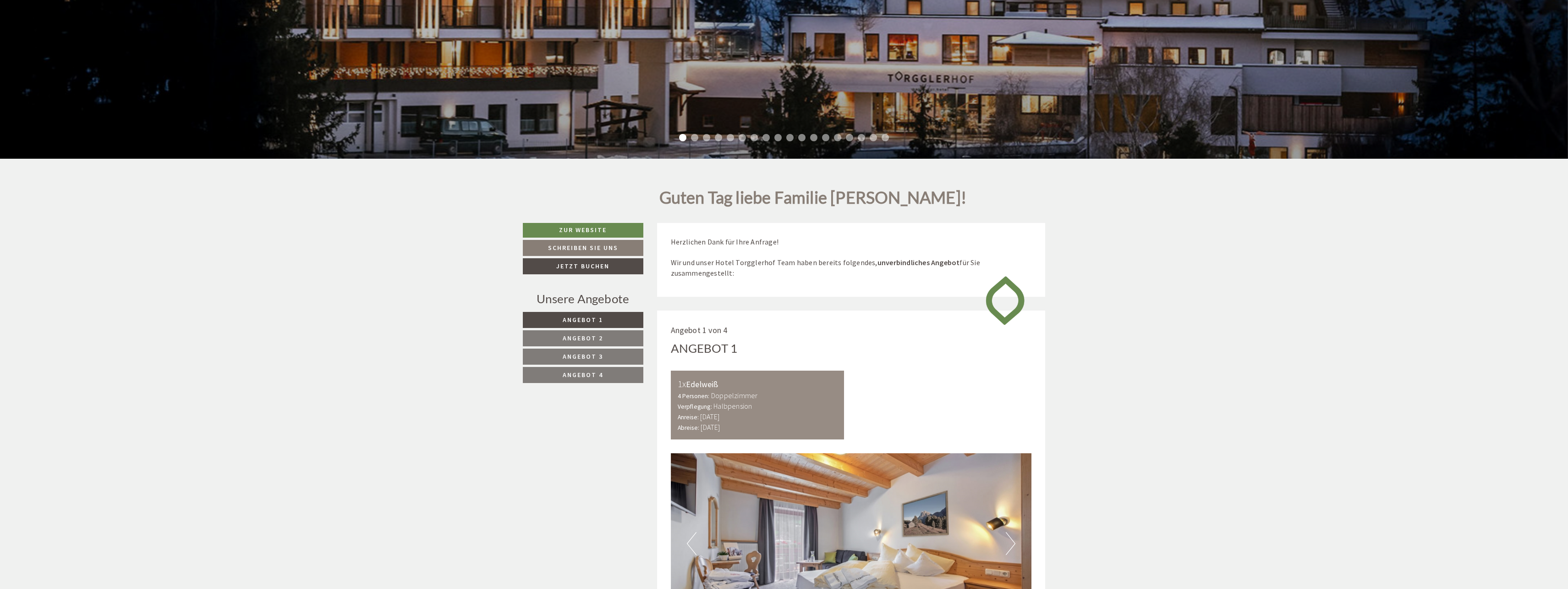
scroll to position [642, 0]
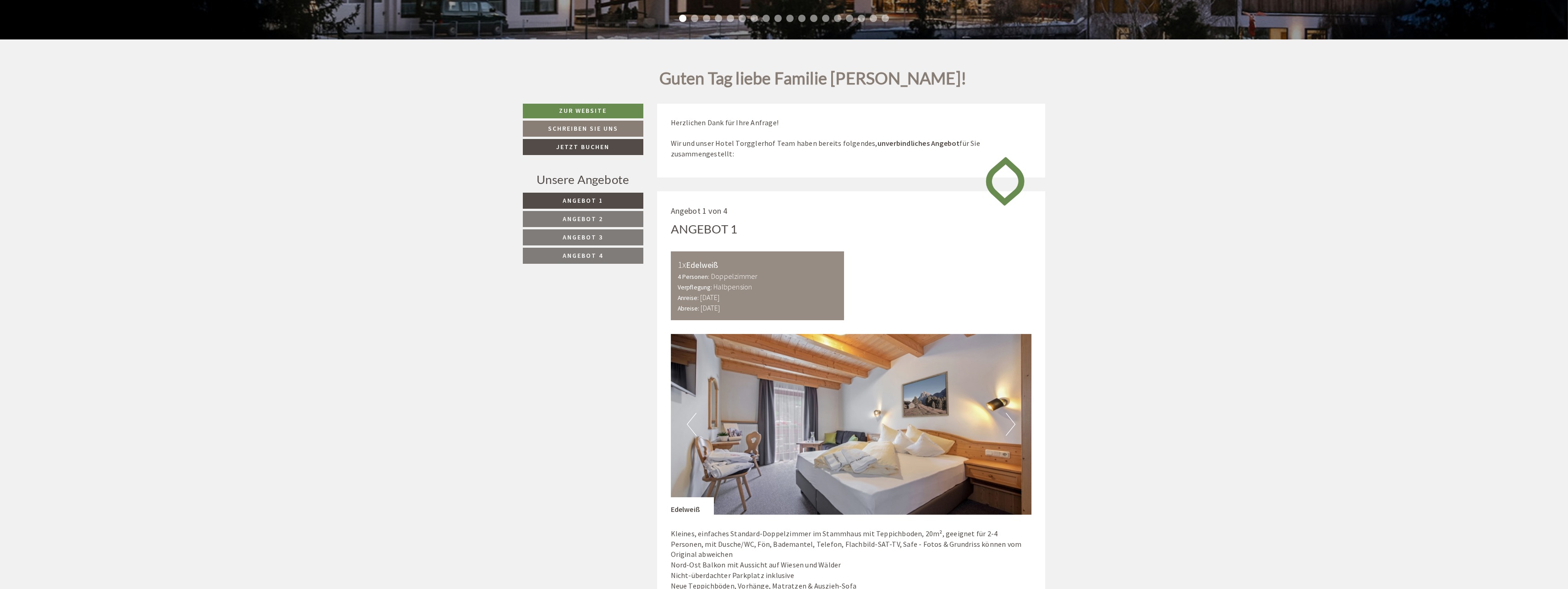
click at [566, 216] on span "Angebot 2" at bounding box center [583, 219] width 40 height 9
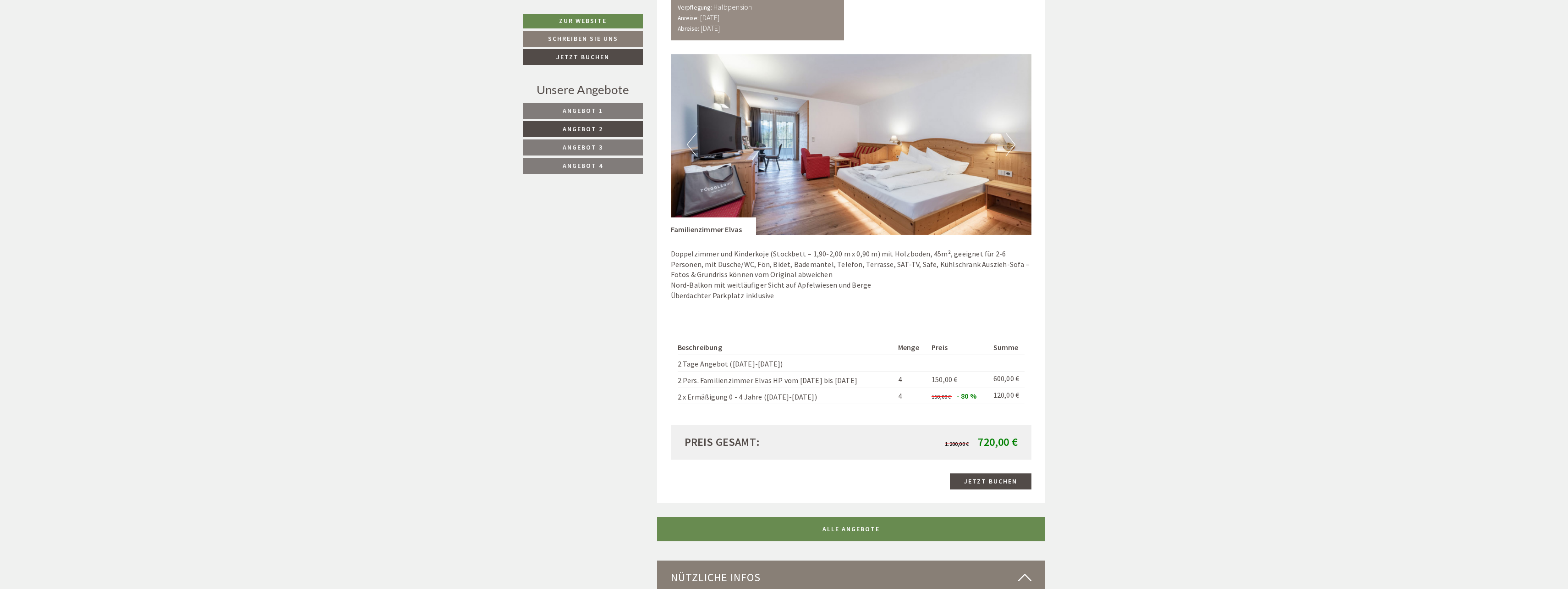
scroll to position [925, 0]
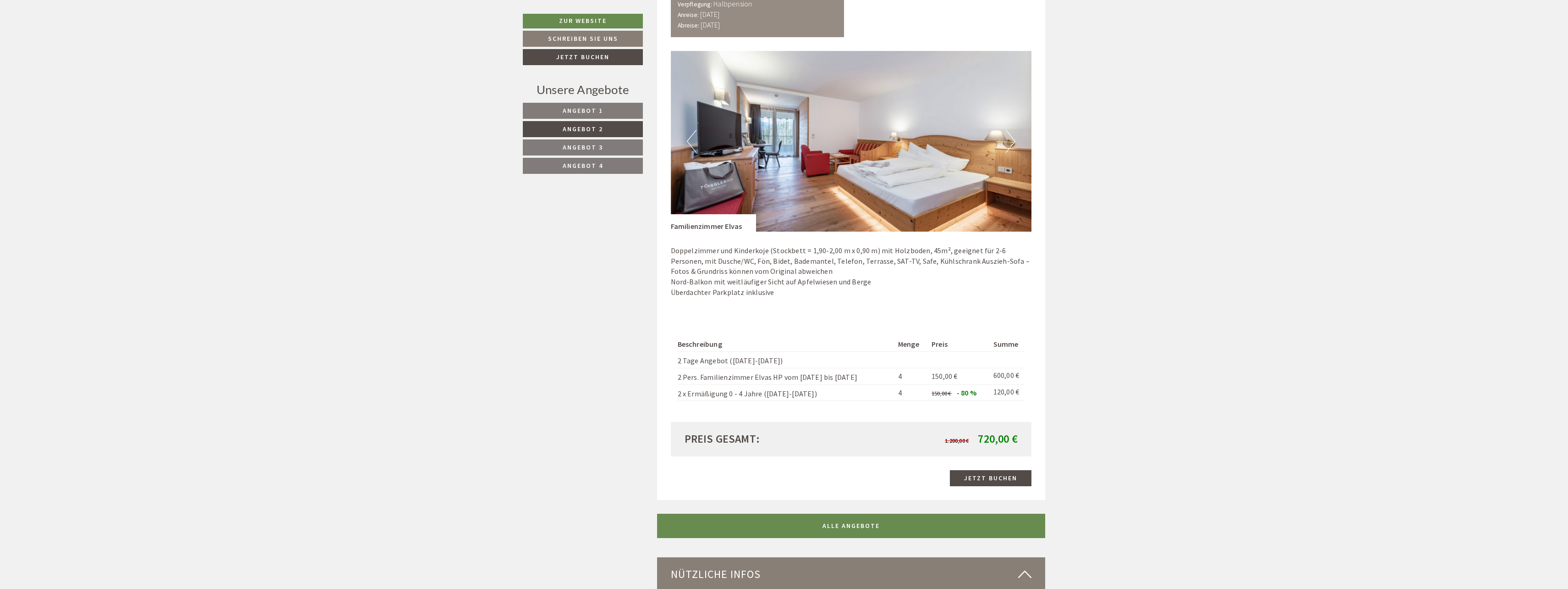
click at [587, 131] on span "Angebot 2" at bounding box center [583, 129] width 40 height 9
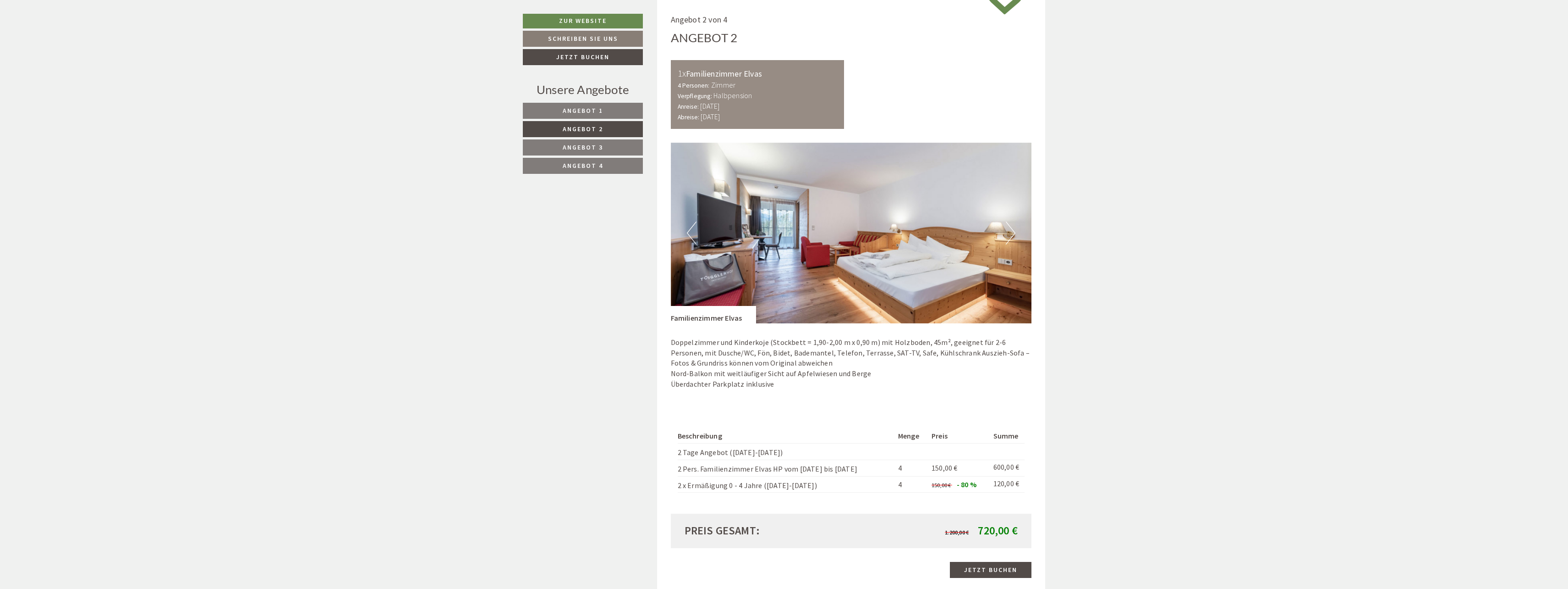
click at [583, 146] on span "Angebot 3" at bounding box center [583, 147] width 40 height 9
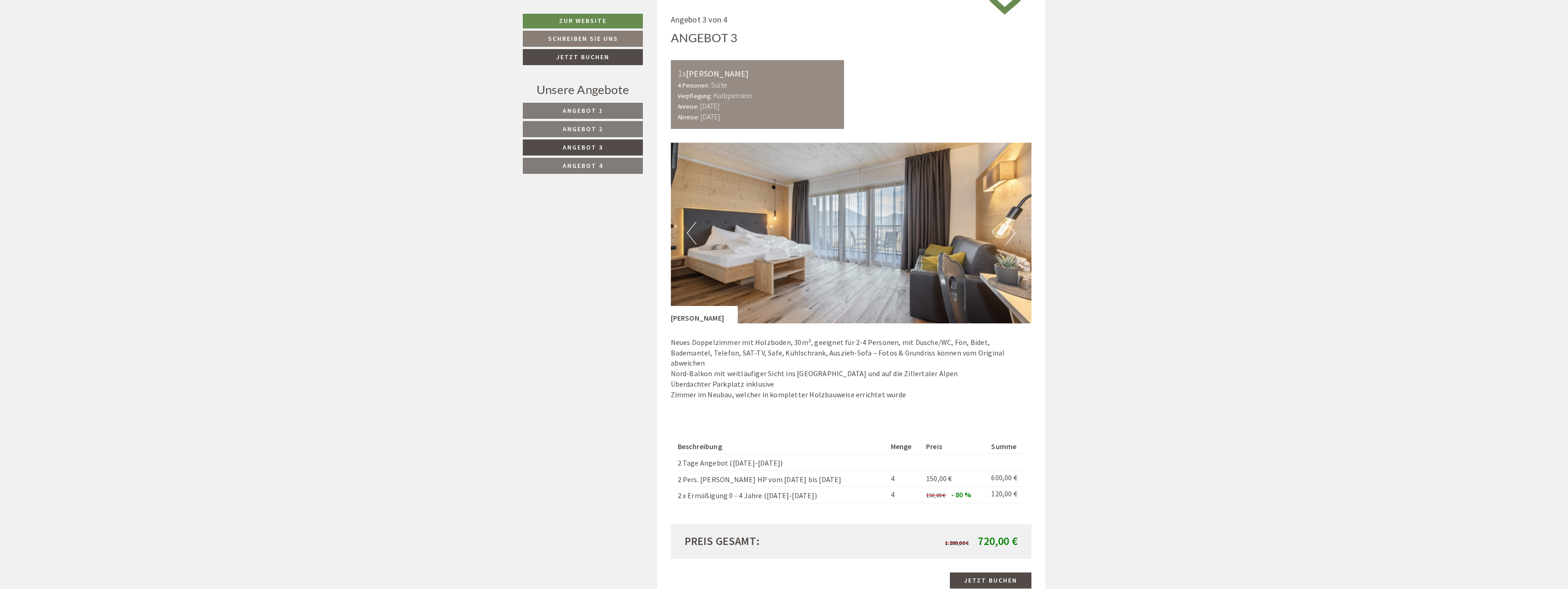
click at [1011, 231] on button "Next" at bounding box center [1010, 233] width 10 height 23
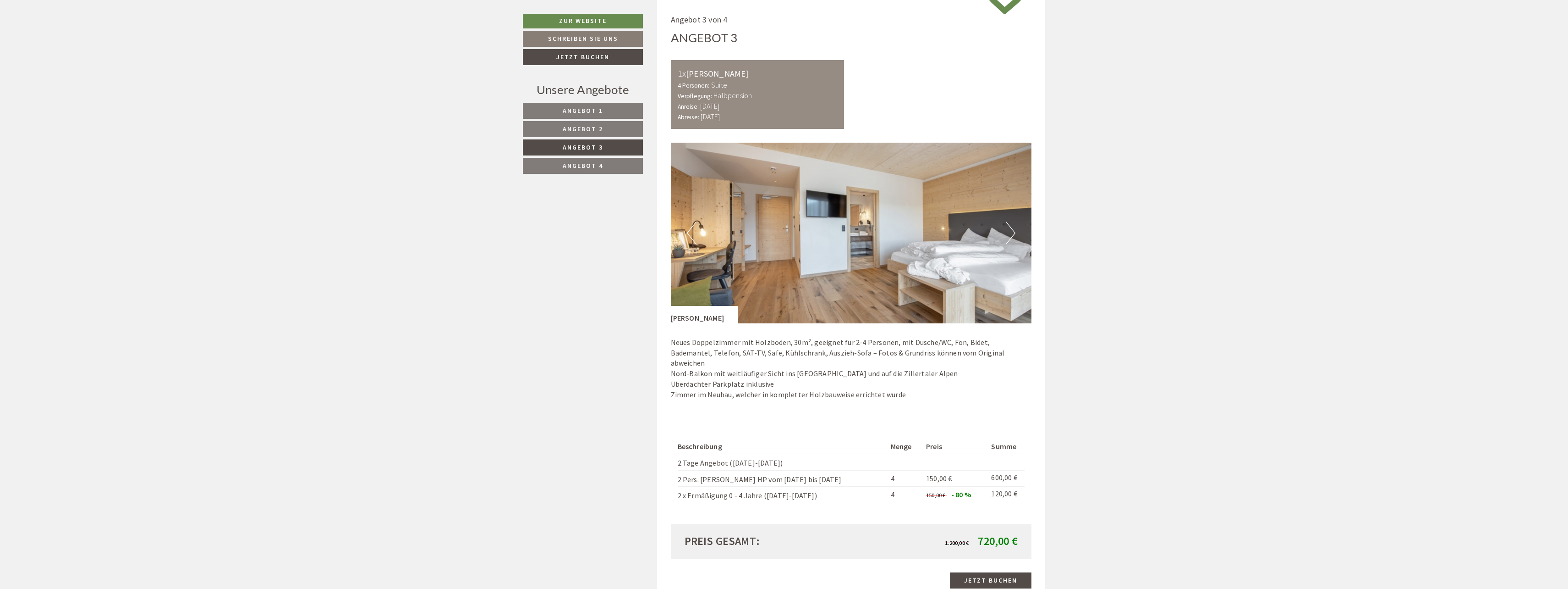
click at [1011, 231] on button "Next" at bounding box center [1010, 233] width 10 height 23
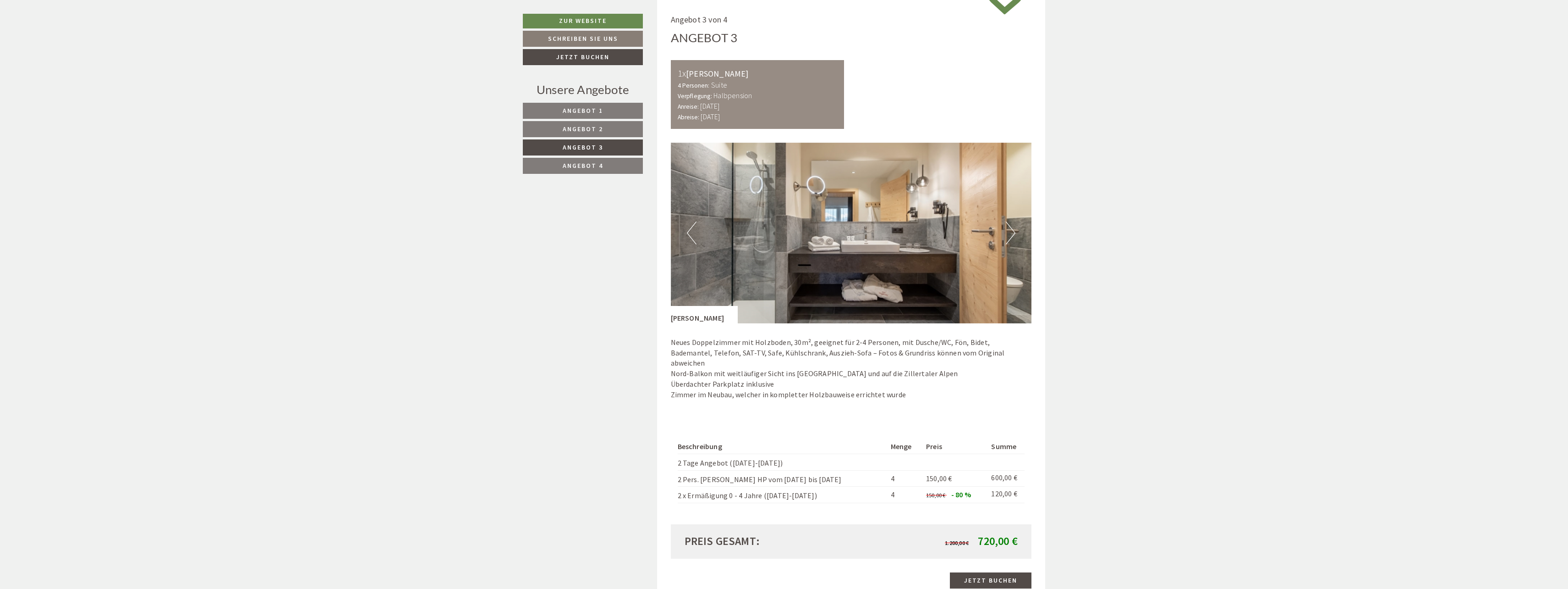
click at [1011, 231] on button "Next" at bounding box center [1010, 233] width 10 height 23
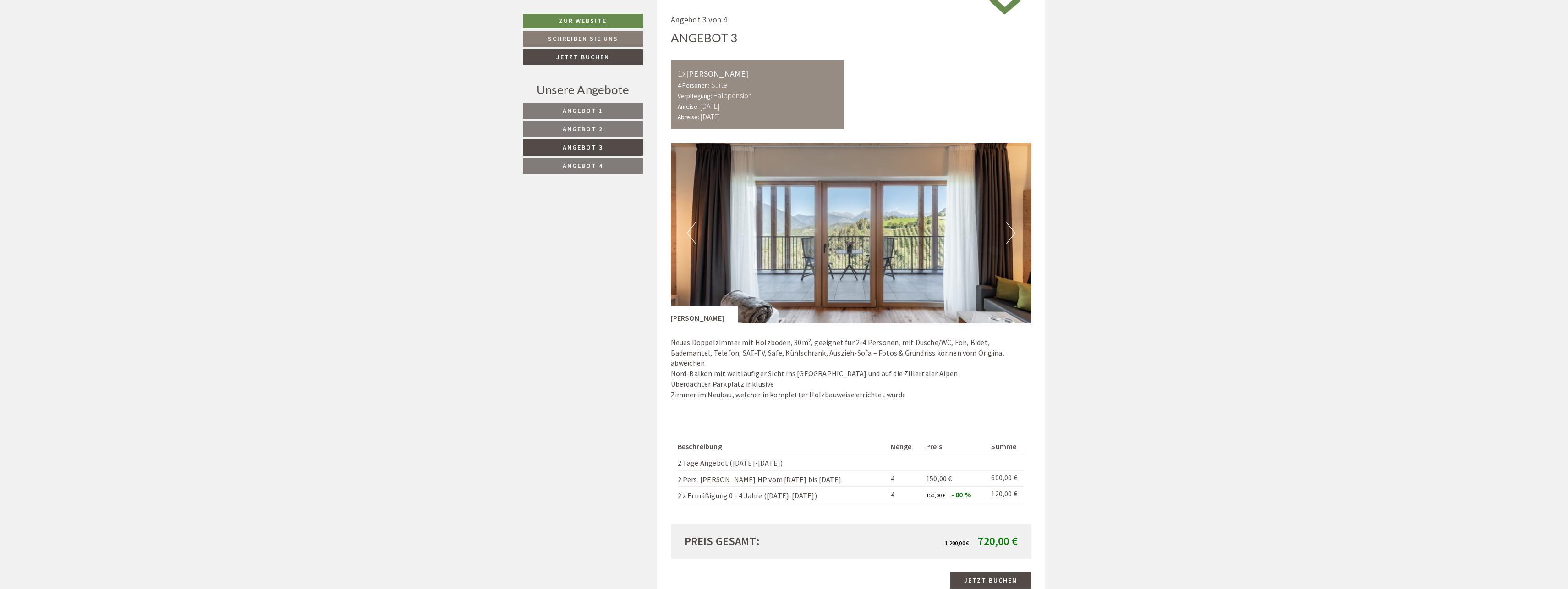
click at [1011, 231] on button "Next" at bounding box center [1010, 233] width 10 height 23
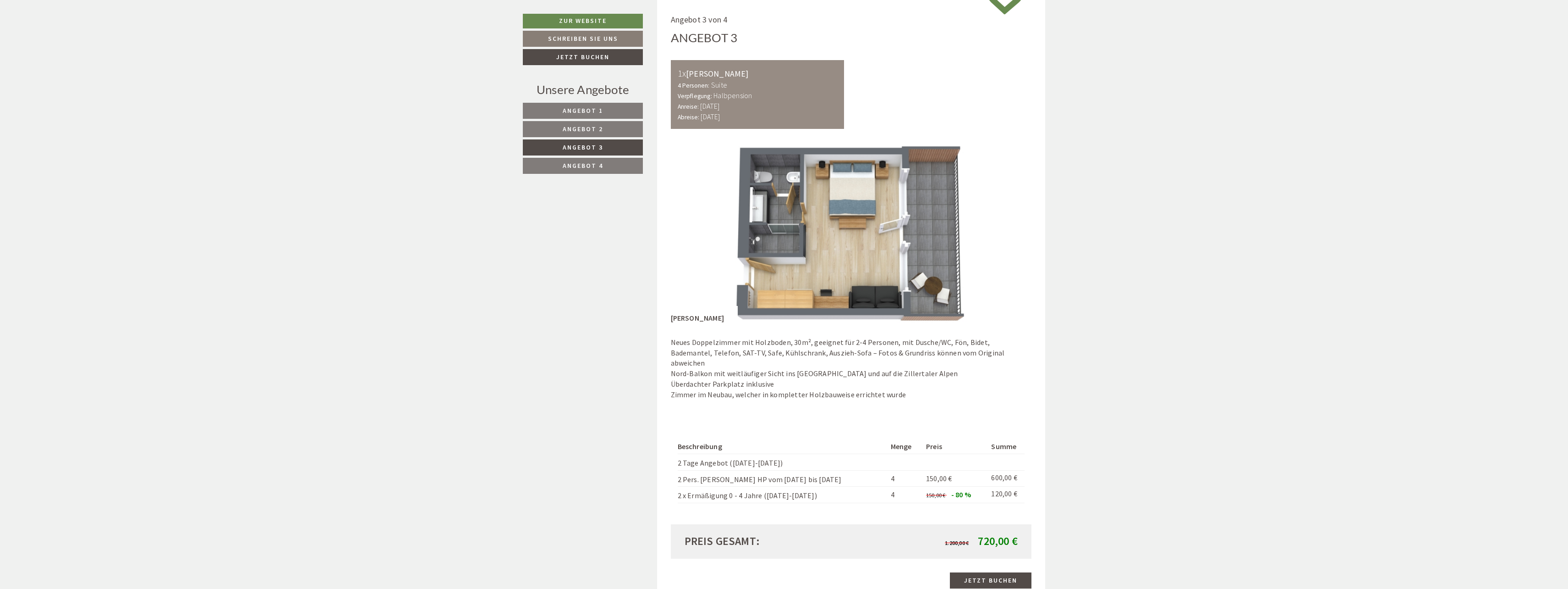
click at [592, 166] on span "Angebot 4" at bounding box center [583, 166] width 40 height 9
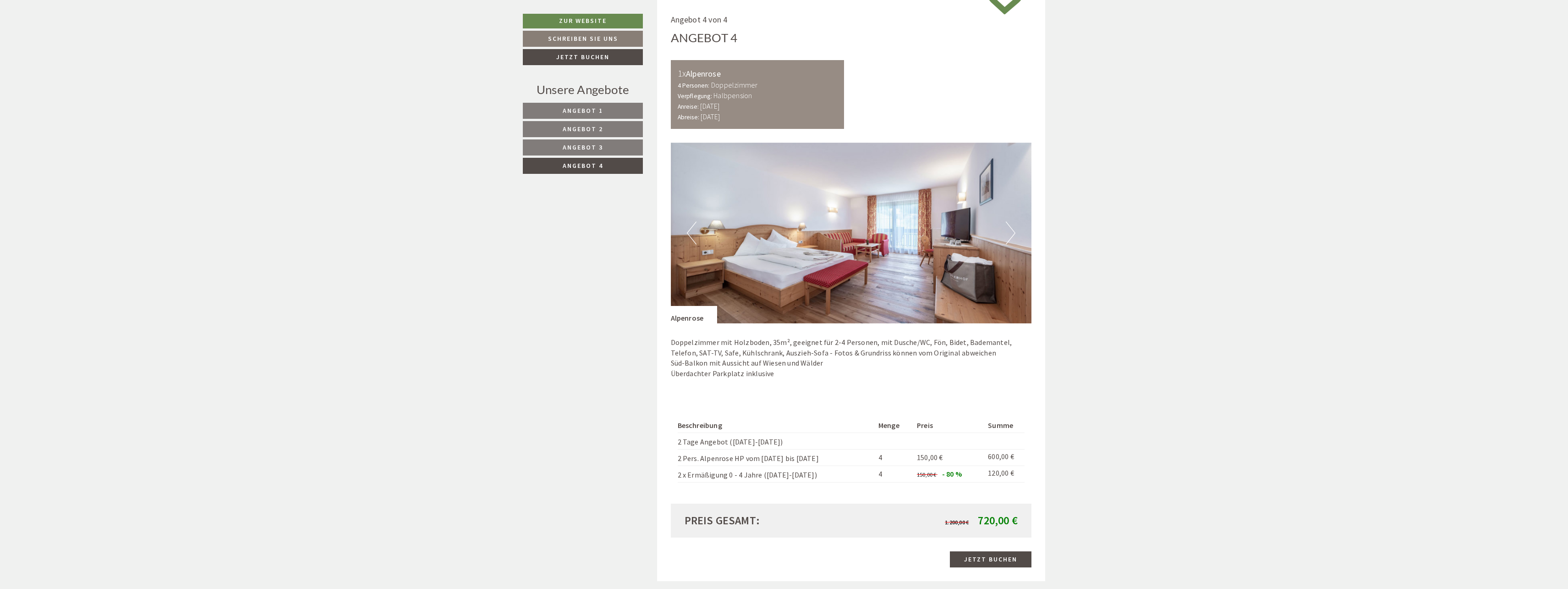
click at [1012, 233] on button "Next" at bounding box center [1010, 233] width 10 height 23
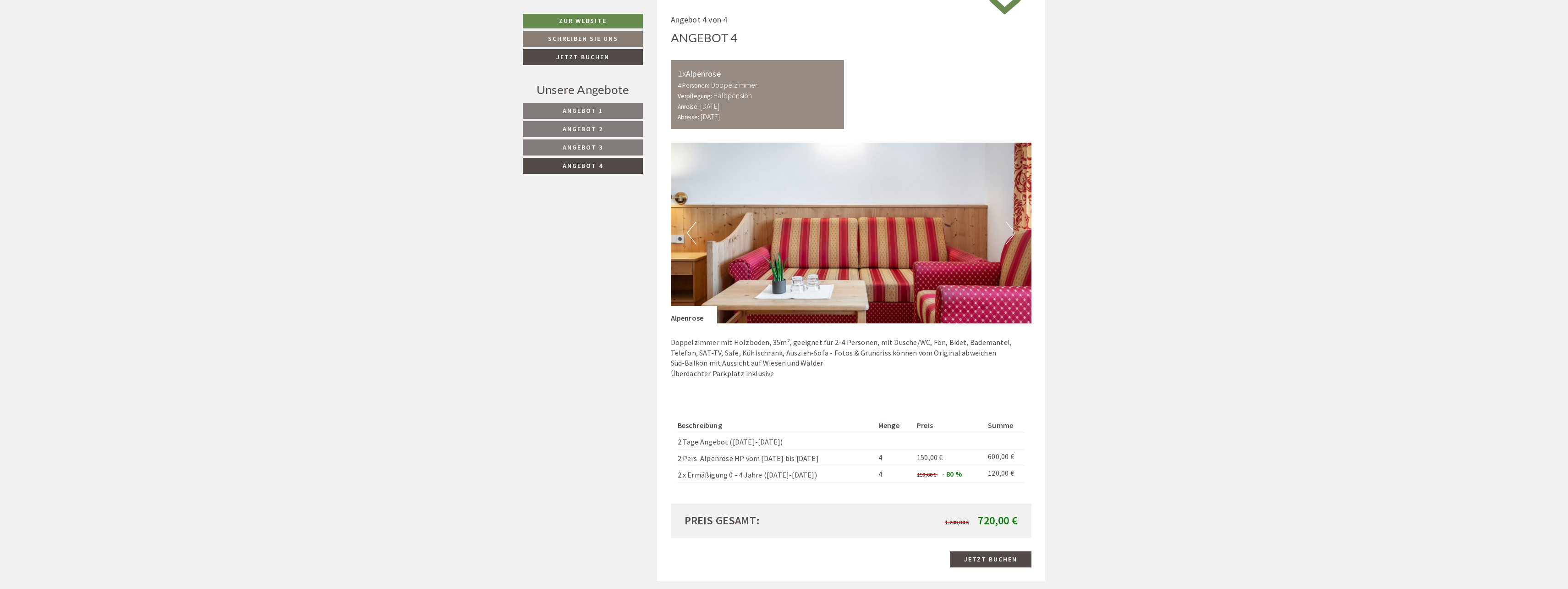
click at [1012, 233] on button "Next" at bounding box center [1010, 233] width 10 height 23
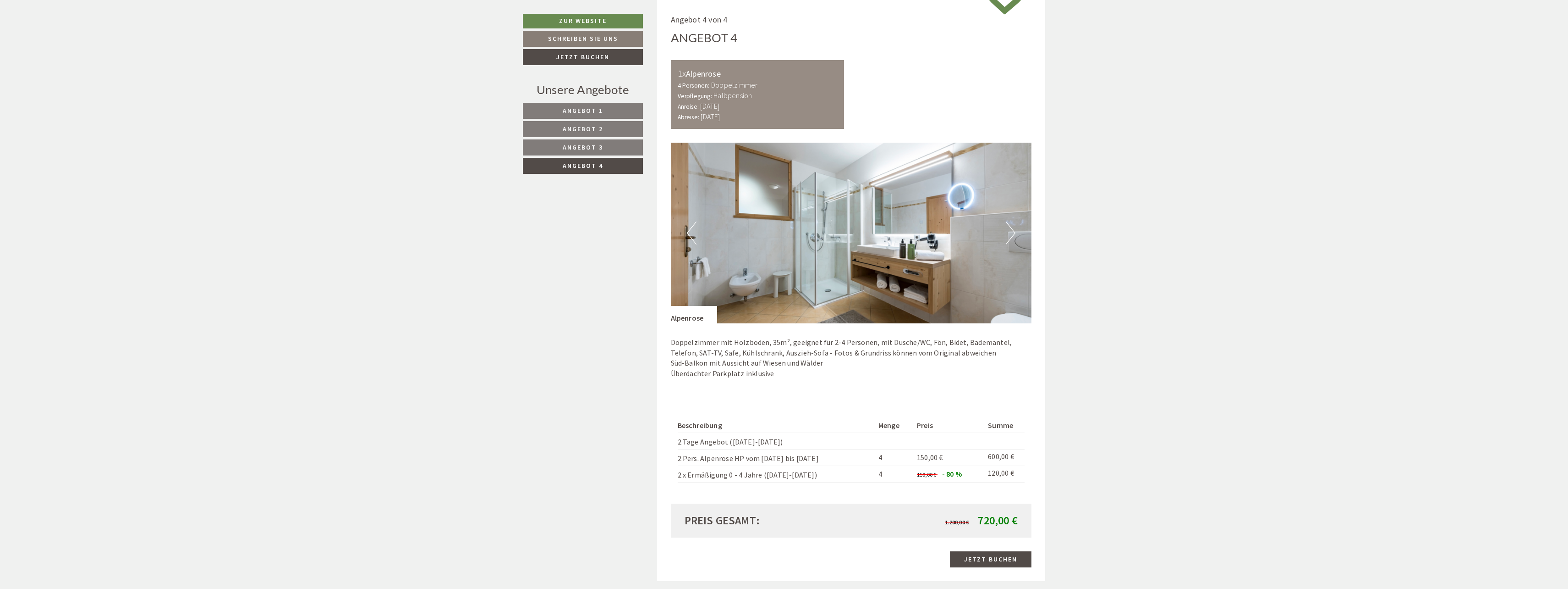
click at [1012, 233] on button "Next" at bounding box center [1010, 233] width 10 height 23
click at [1012, 233] on button "Next" at bounding box center [1010, 233] width 10 height 23
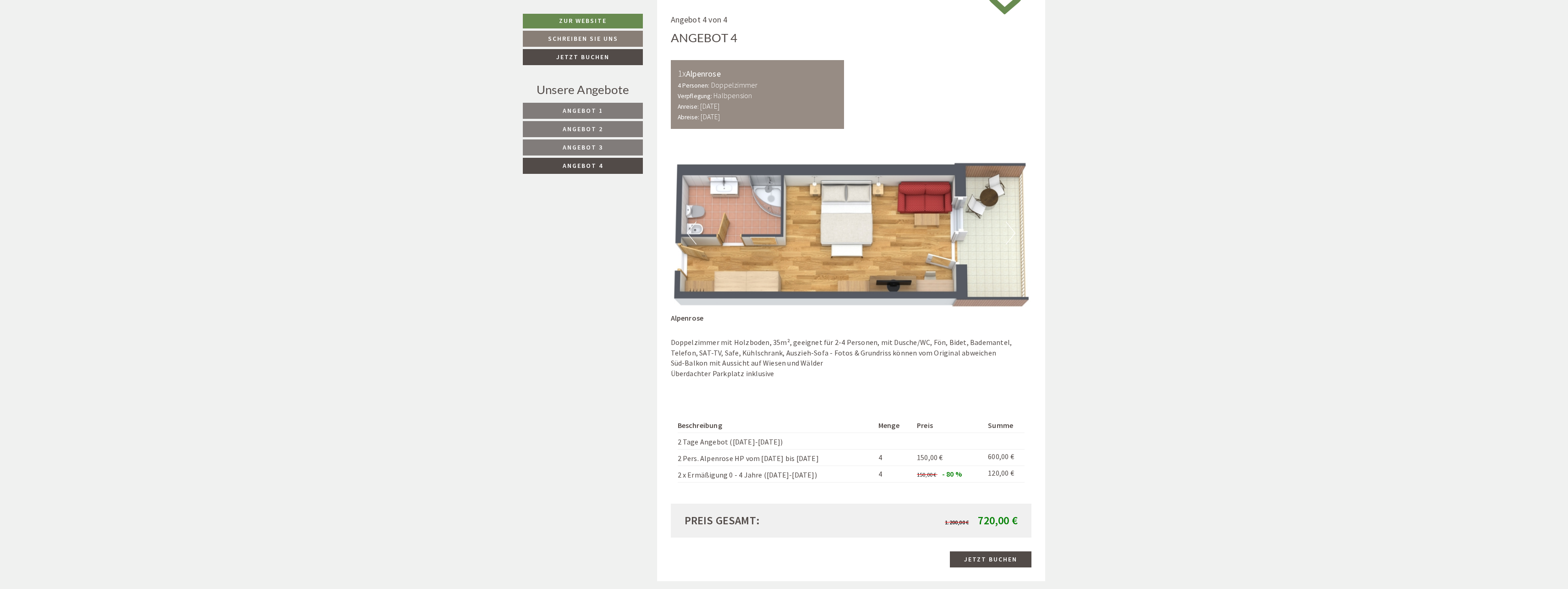
click at [1012, 233] on button "Next" at bounding box center [1010, 233] width 10 height 23
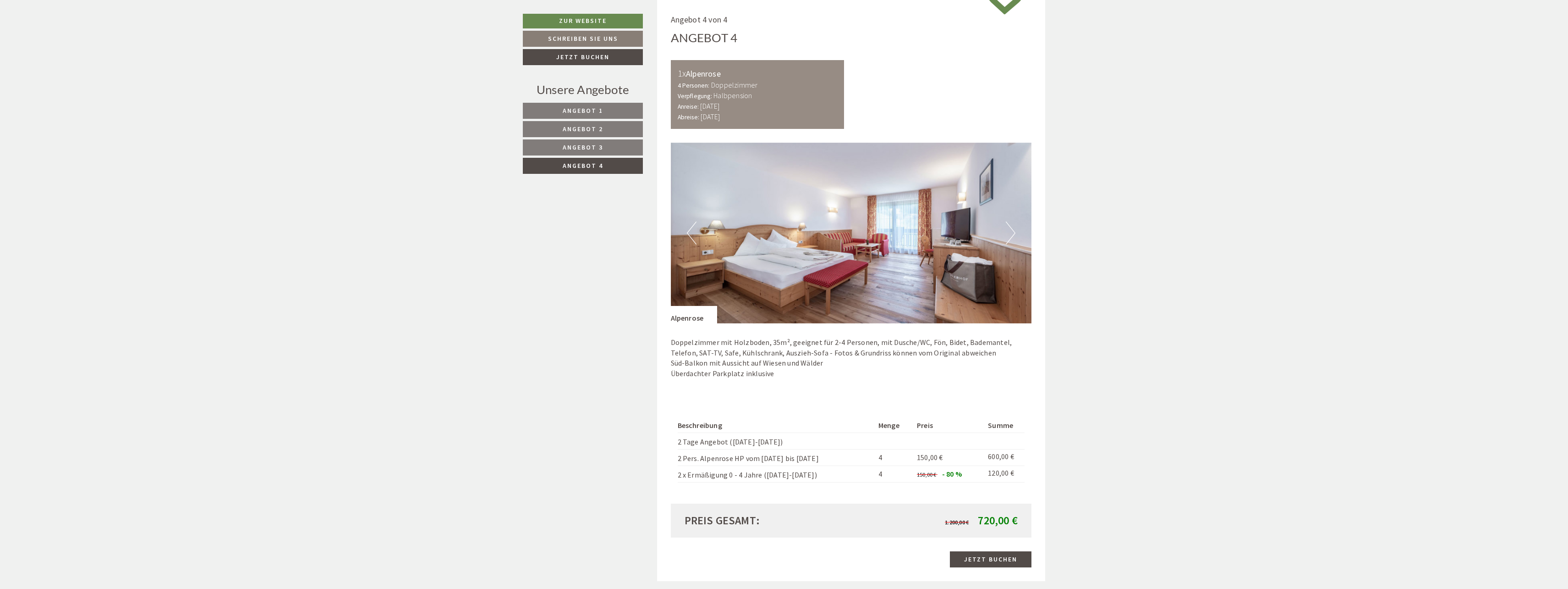
click at [1012, 233] on button "Next" at bounding box center [1010, 233] width 10 height 23
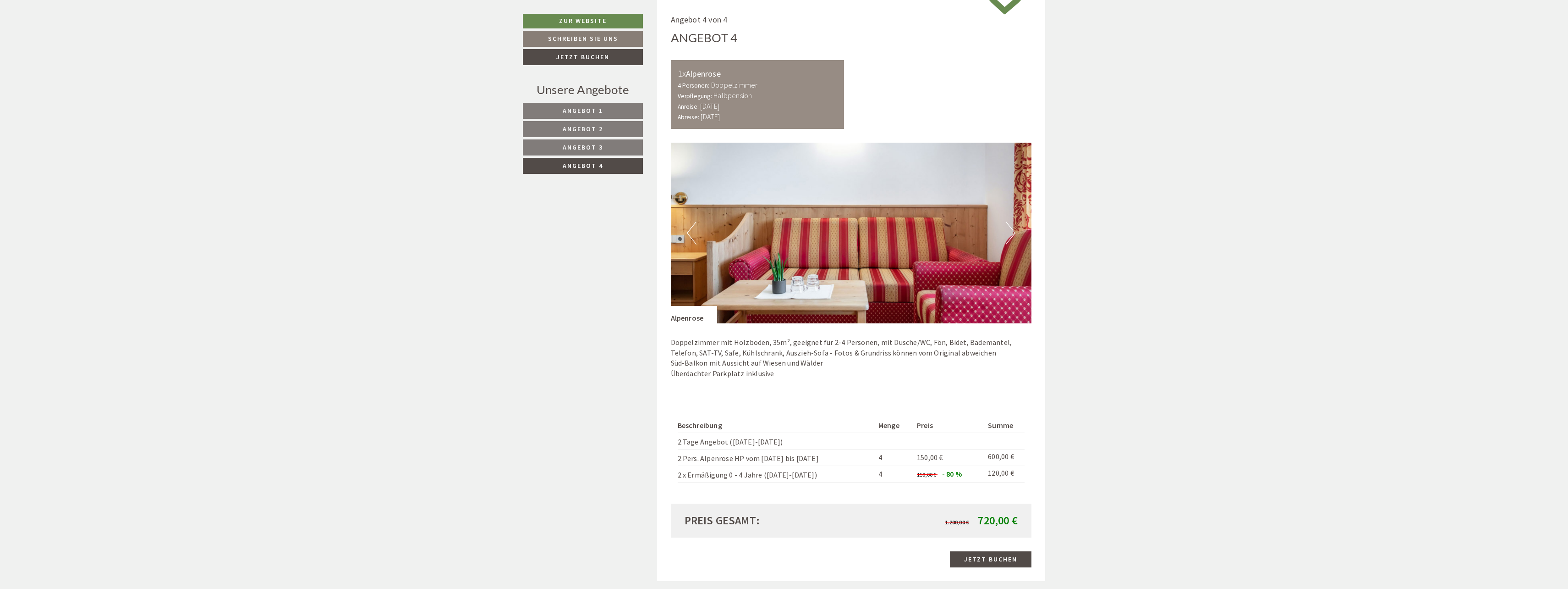
click at [606, 133] on link "Angebot 2" at bounding box center [583, 129] width 120 height 16
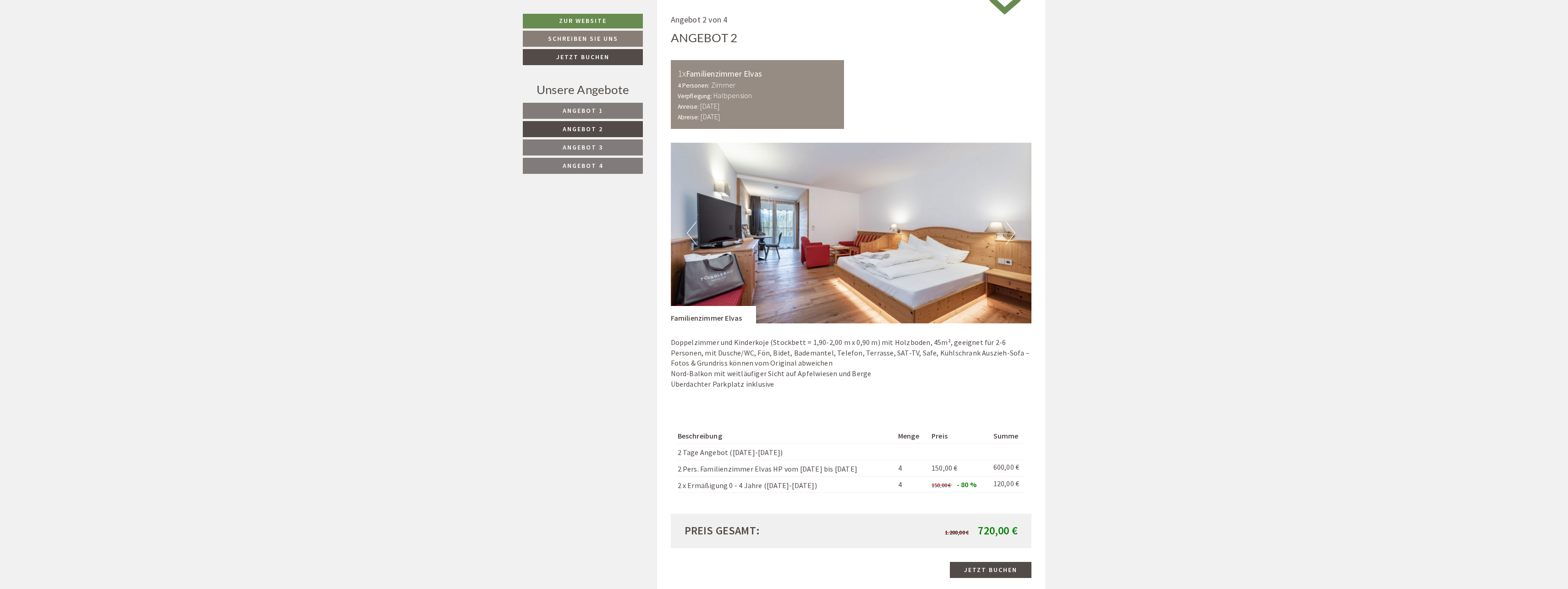
click at [1017, 231] on img at bounding box center [851, 233] width 361 height 181
click at [1012, 235] on button "Next" at bounding box center [1010, 233] width 10 height 23
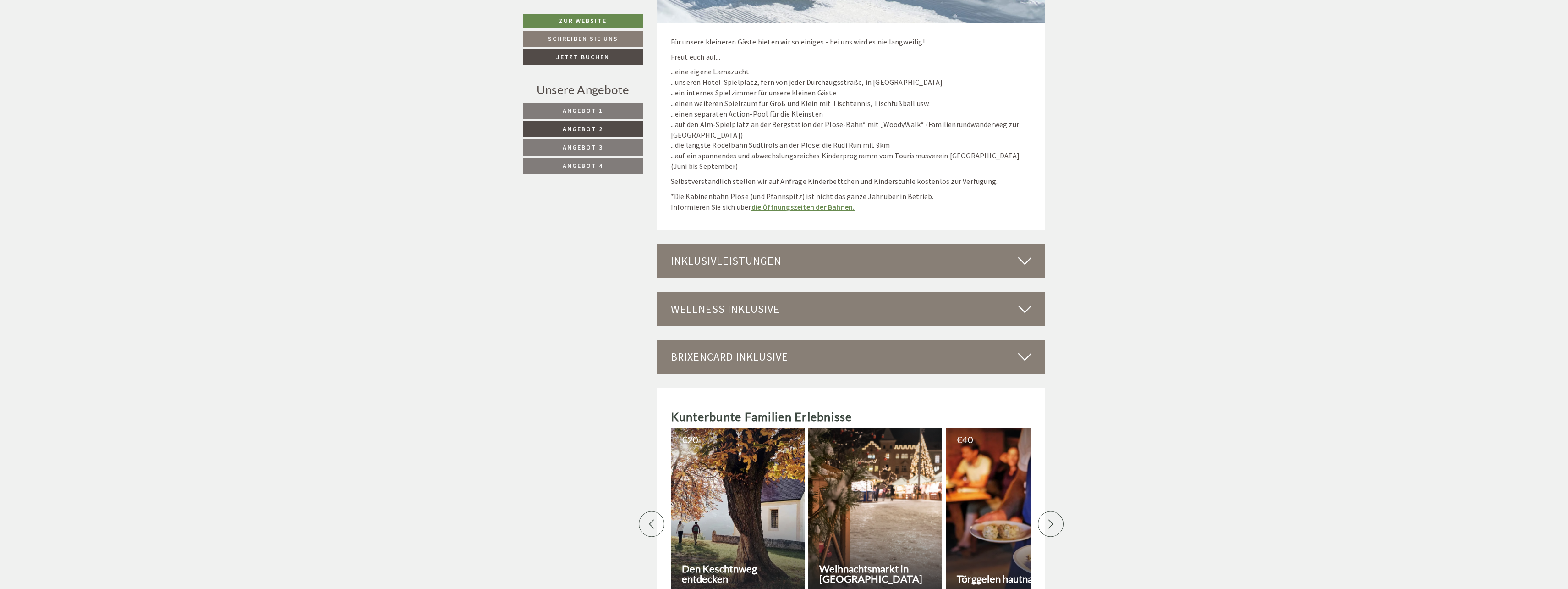
scroll to position [2025, 0]
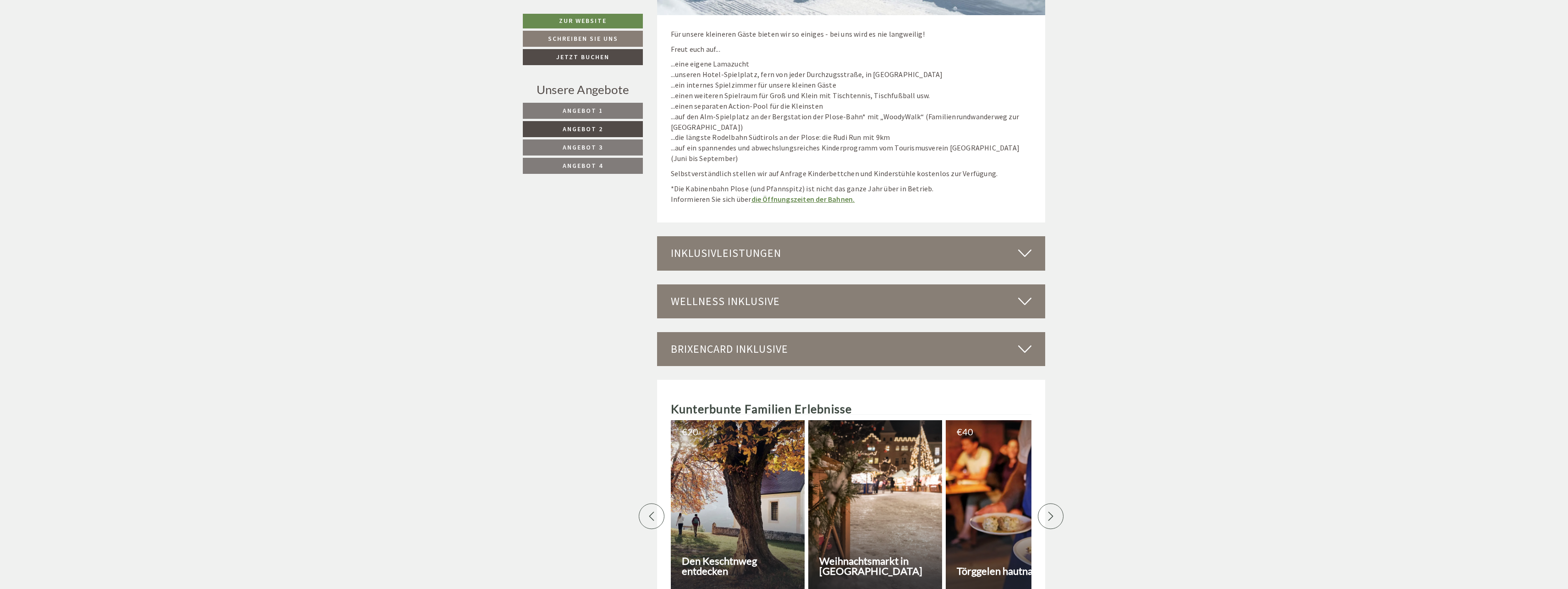
click at [698, 256] on div "Inklusivleistungen" at bounding box center [851, 253] width 388 height 34
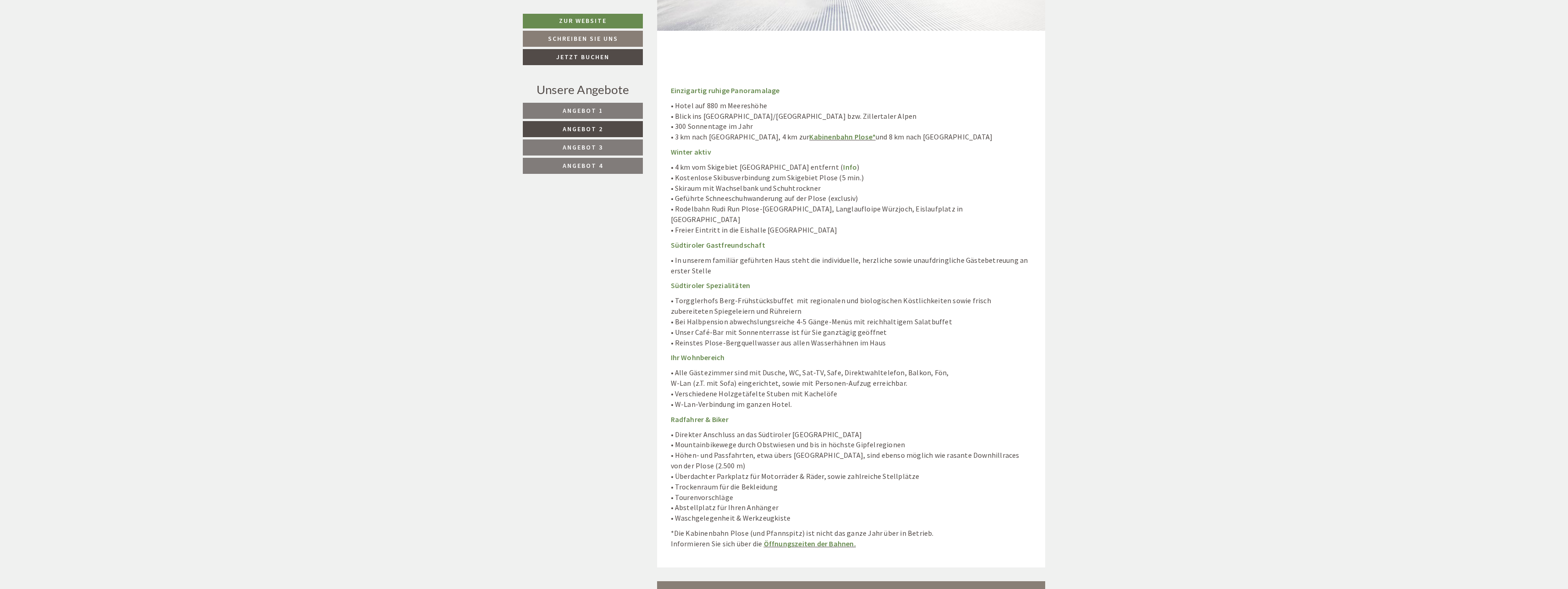
scroll to position [2530, 0]
